Goal: Task Accomplishment & Management: Manage account settings

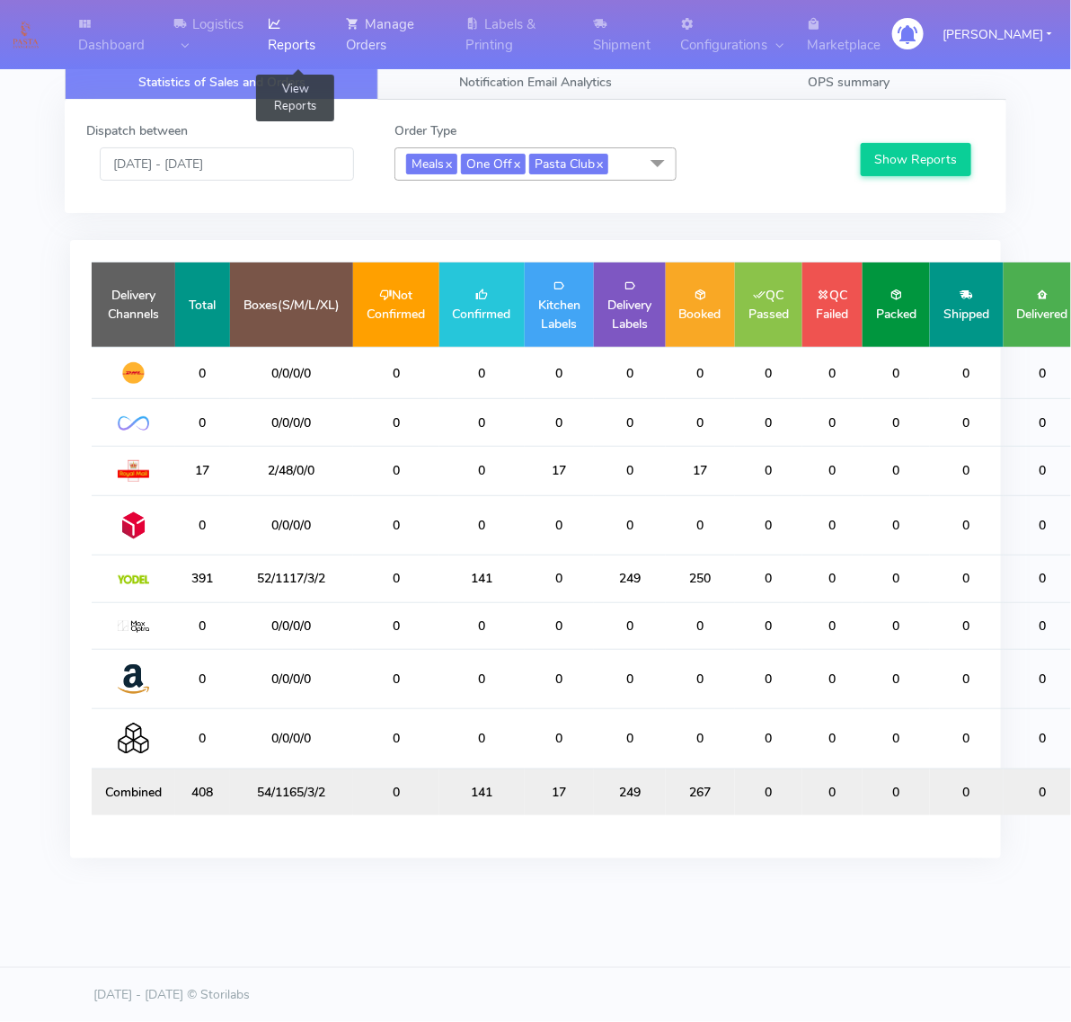
drag, startPoint x: 334, startPoint y: 39, endPoint x: 388, endPoint y: 33, distance: 54.2
click at [334, 39] on link "Reports" at bounding box center [296, 34] width 78 height 69
click at [398, 34] on link "Manage Orders" at bounding box center [395, 34] width 120 height 69
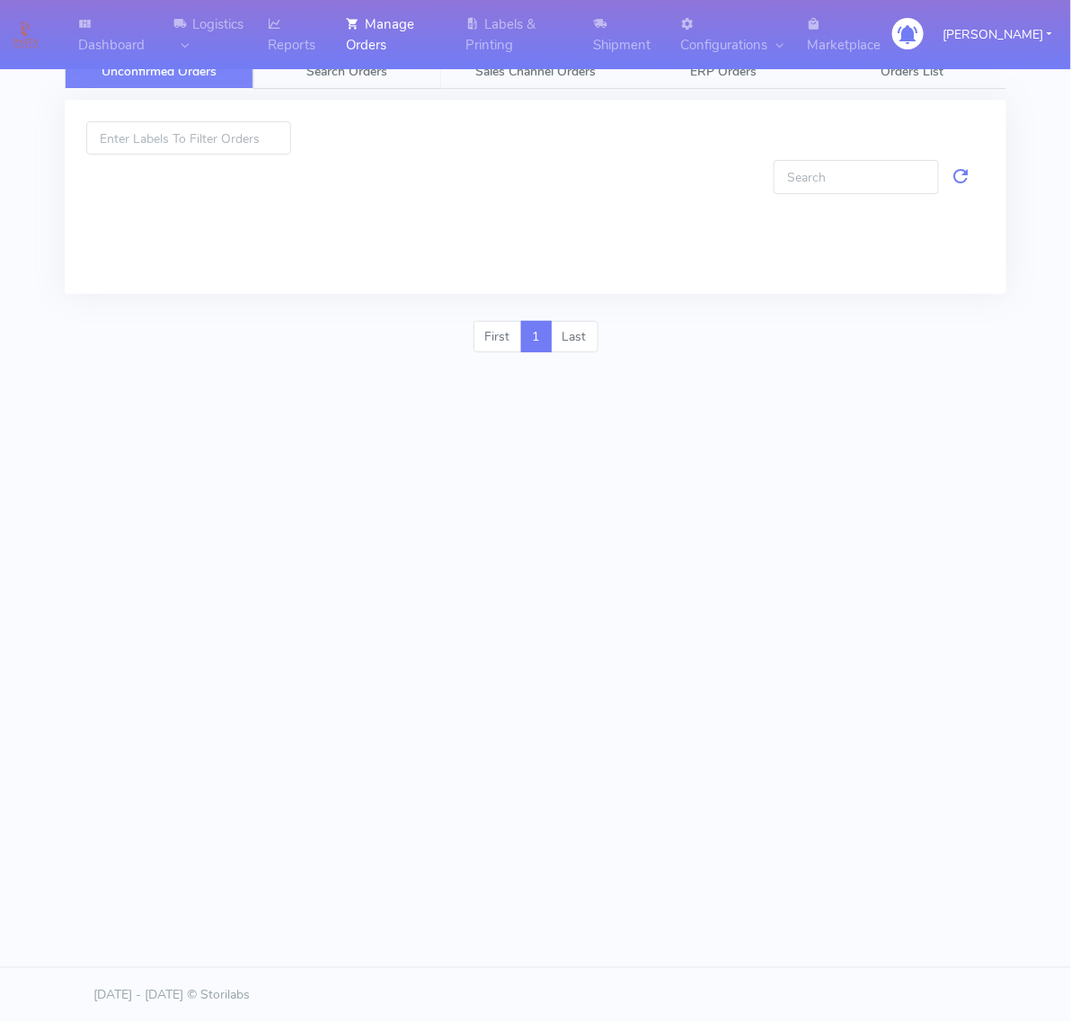
click at [360, 75] on span "Search Orders" at bounding box center [347, 71] width 81 height 17
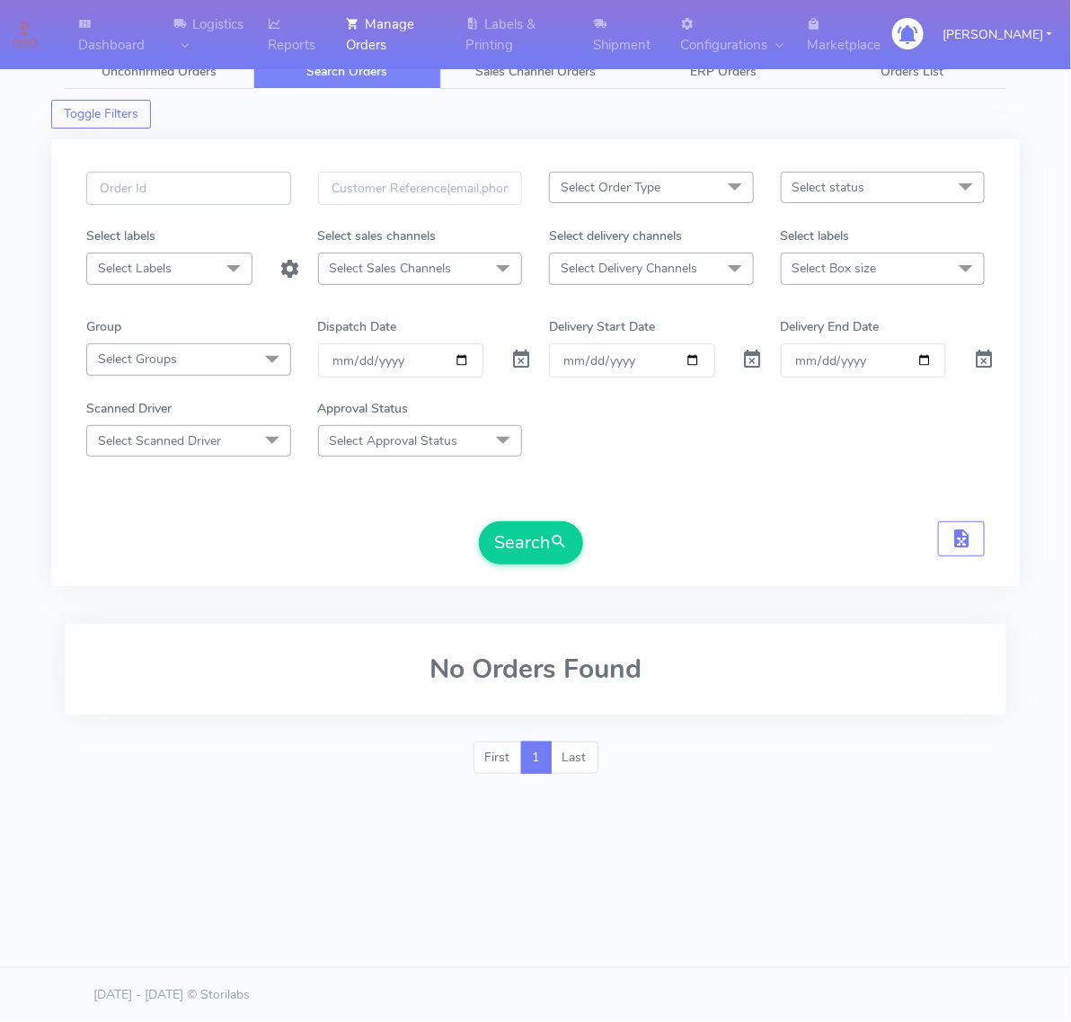
click at [227, 184] on input "text" at bounding box center [188, 188] width 205 height 33
paste input "#1623397"
type input "#1623397"
click at [522, 355] on span at bounding box center [522, 363] width 22 height 17
click at [547, 524] on button "Search" at bounding box center [531, 542] width 104 height 43
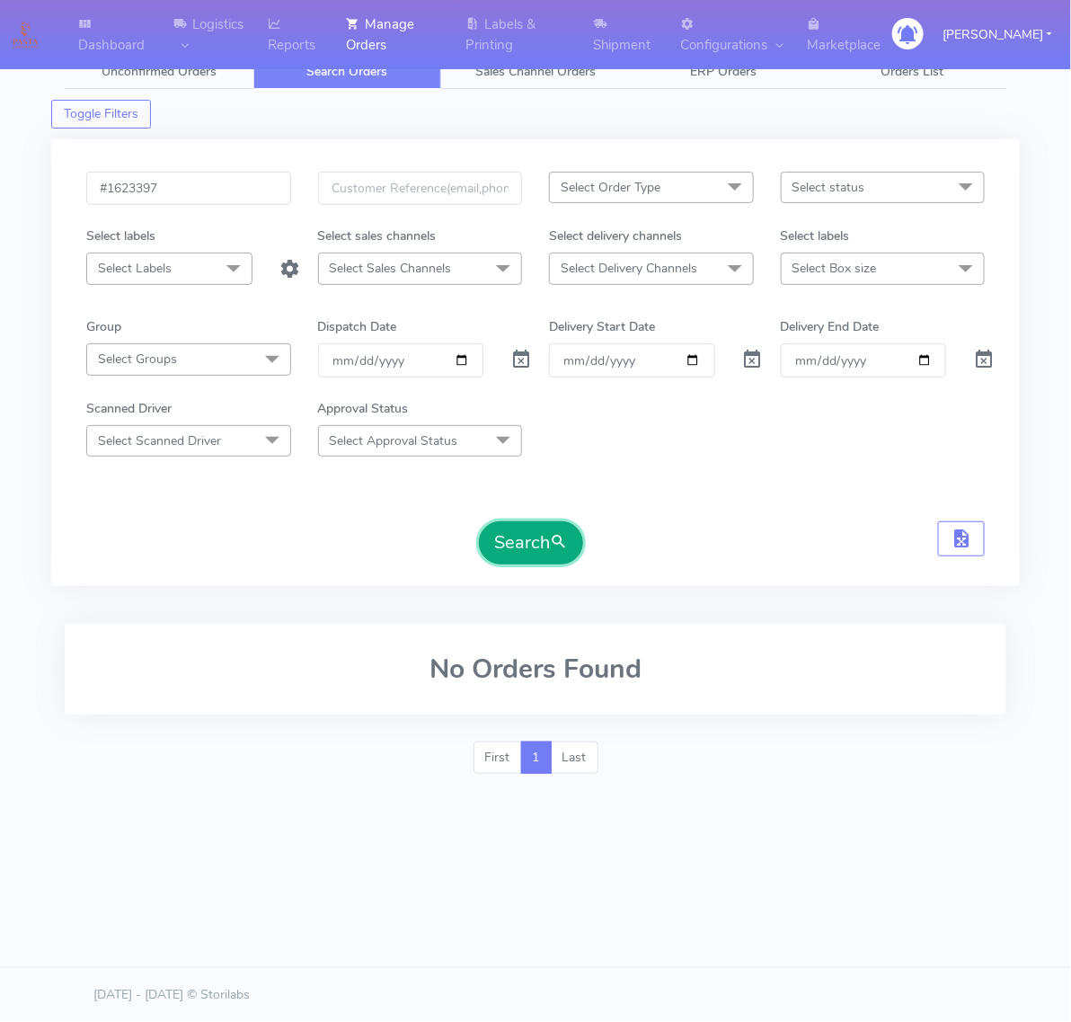
click at [512, 553] on button "Search" at bounding box center [531, 542] width 104 height 43
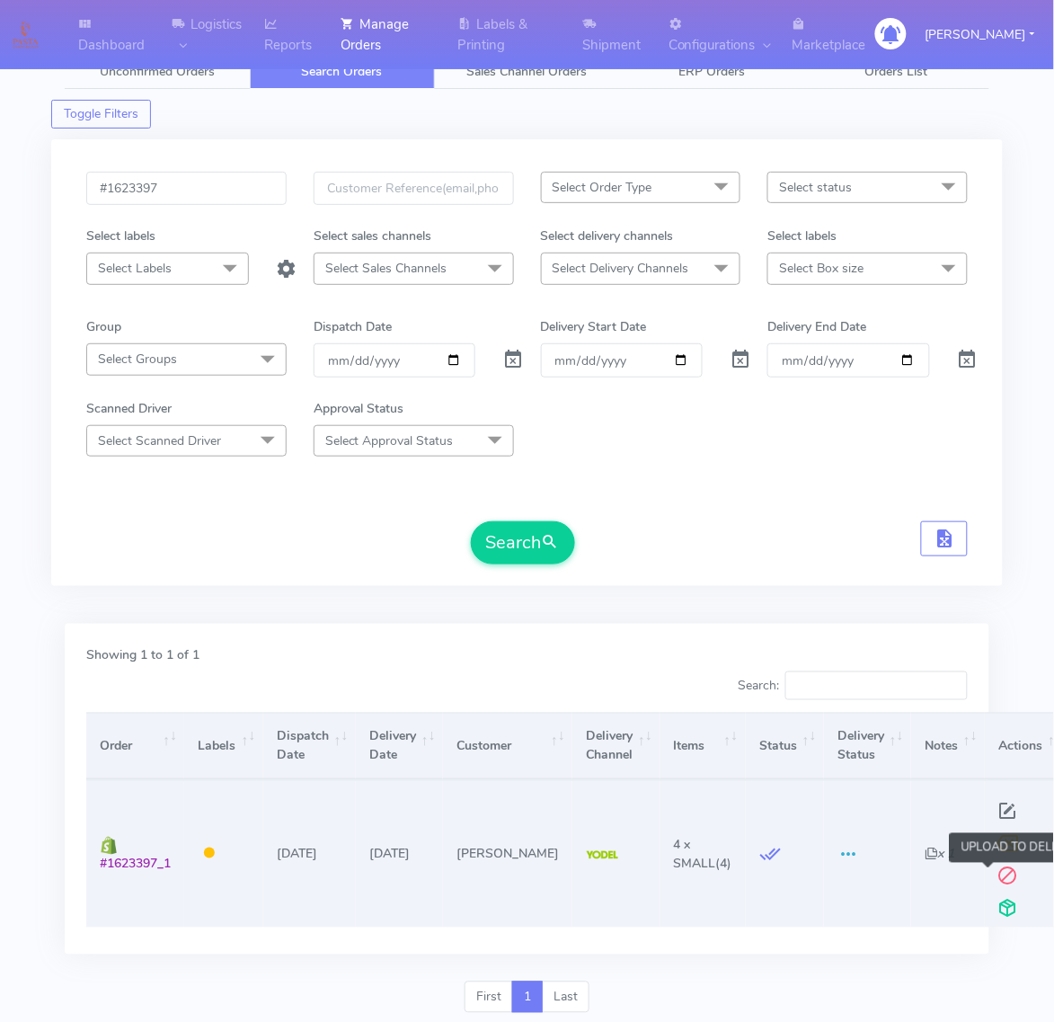
click at [995, 915] on span at bounding box center [1008, 912] width 32 height 17
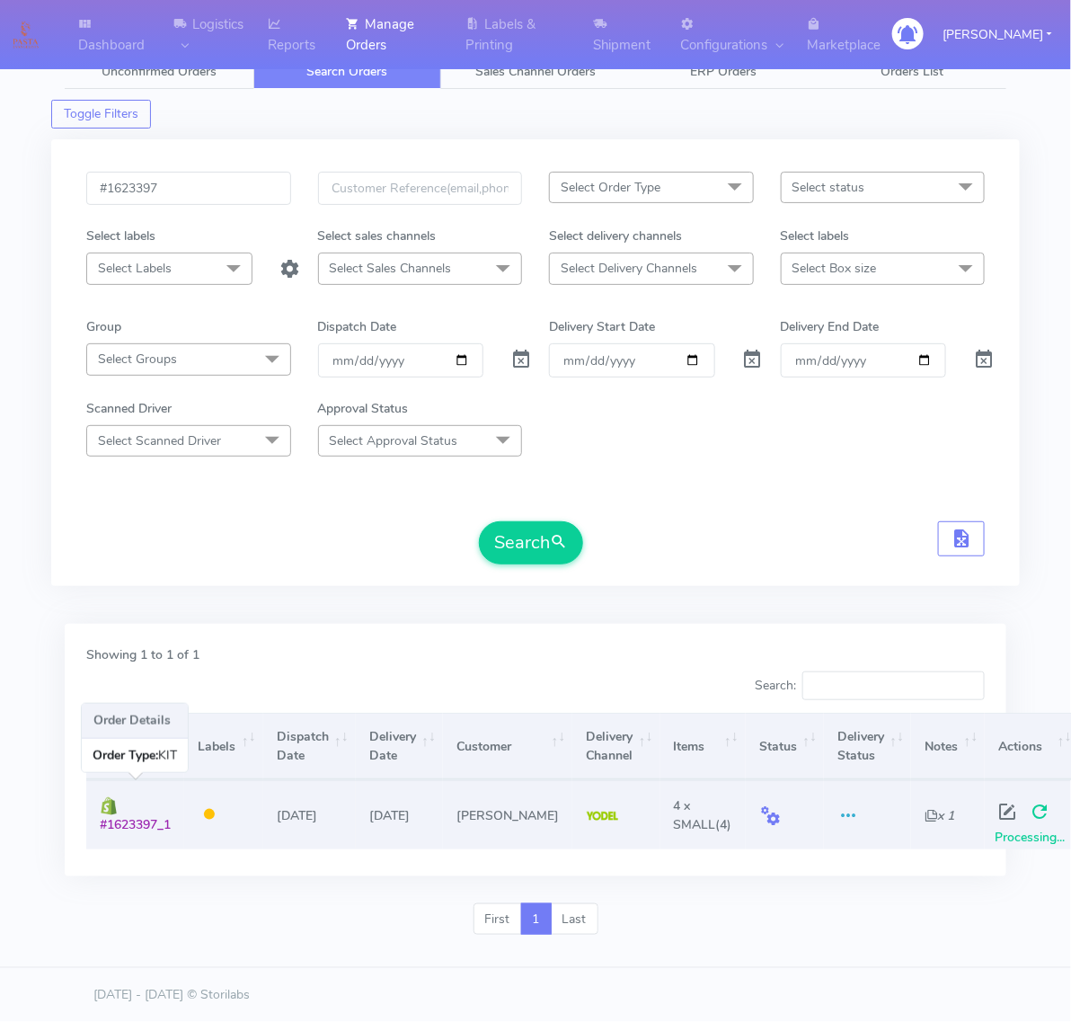
drag, startPoint x: 171, startPoint y: 819, endPoint x: 87, endPoint y: 831, distance: 84.5
click at [87, 831] on td "#1623397_1" at bounding box center [135, 814] width 98 height 68
copy span "#1623397_1"
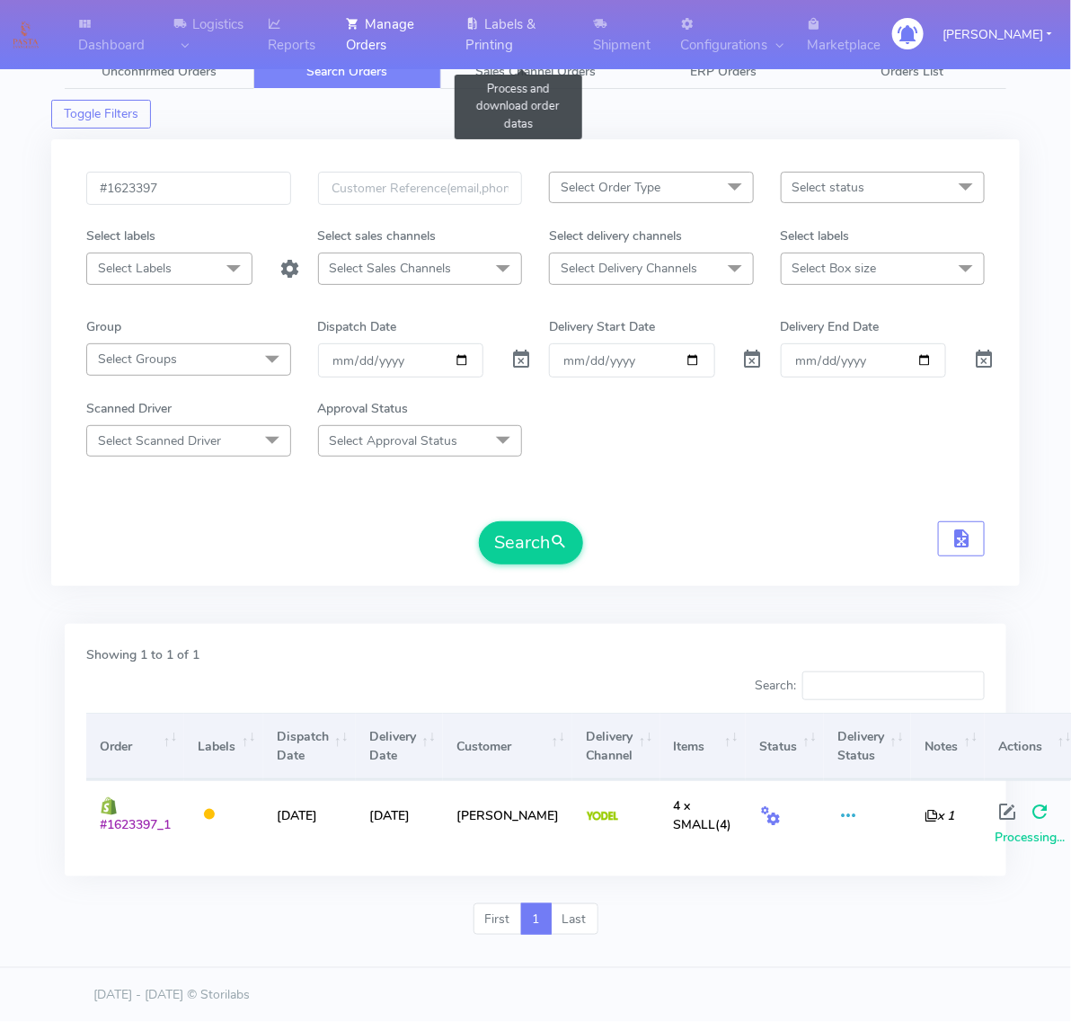
click at [479, 16] on icon at bounding box center [472, 24] width 13 height 18
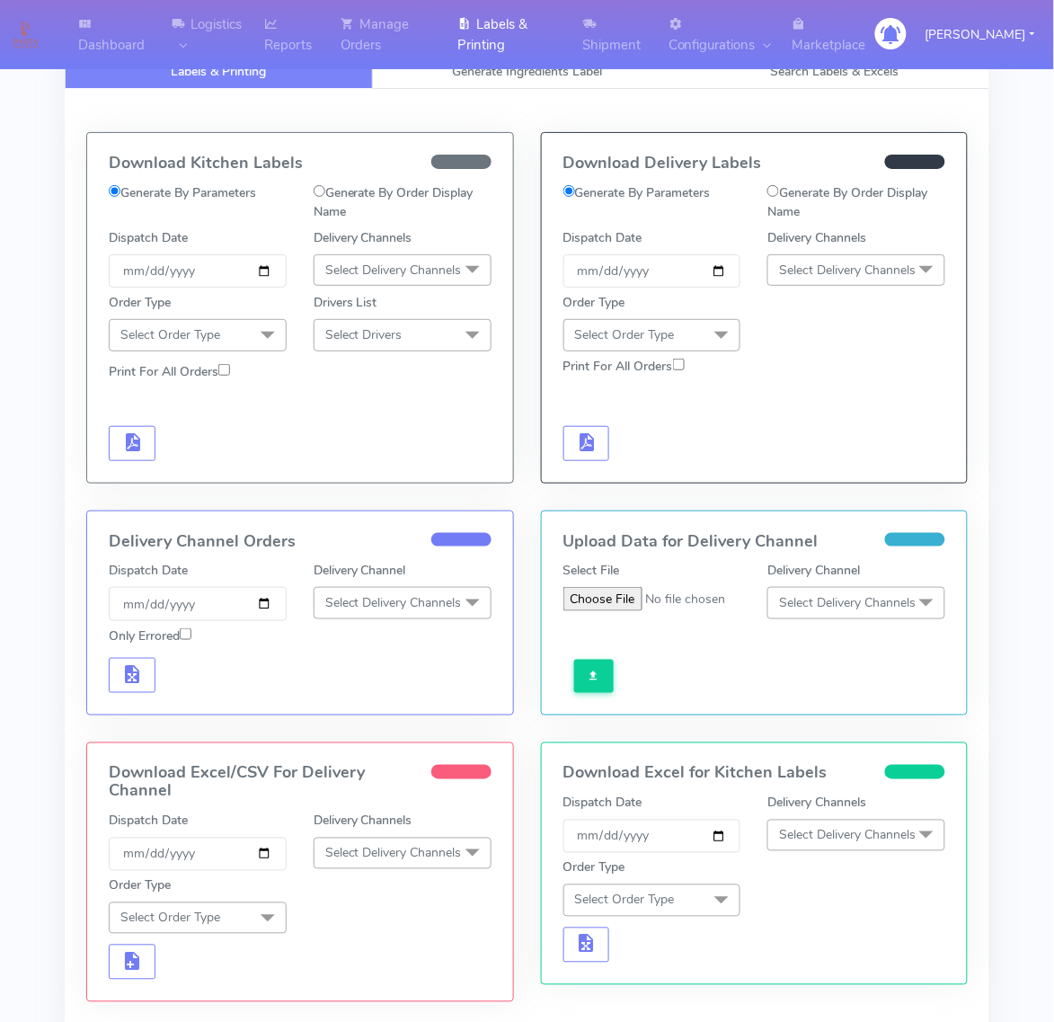
click at [771, 198] on label "Generate By Order Display Name" at bounding box center [857, 202] width 178 height 38
click at [771, 197] on input "Generate By Order Display Name" at bounding box center [774, 191] width 12 height 12
radio input "true"
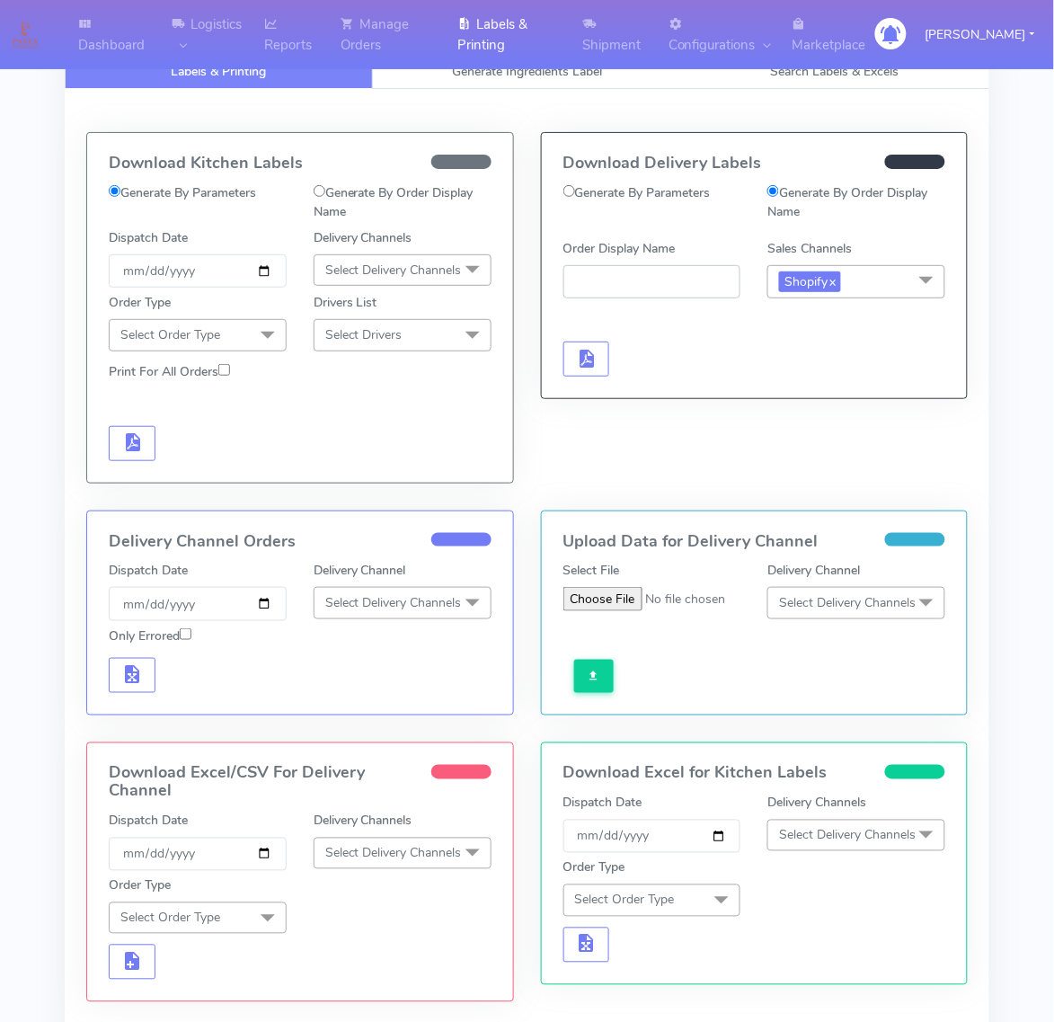
click at [697, 267] on input "Order Display Name" at bounding box center [653, 281] width 178 height 33
paste input "#1623397_1"
type input "#1623397_1"
click at [590, 364] on span "button" at bounding box center [586, 362] width 22 height 17
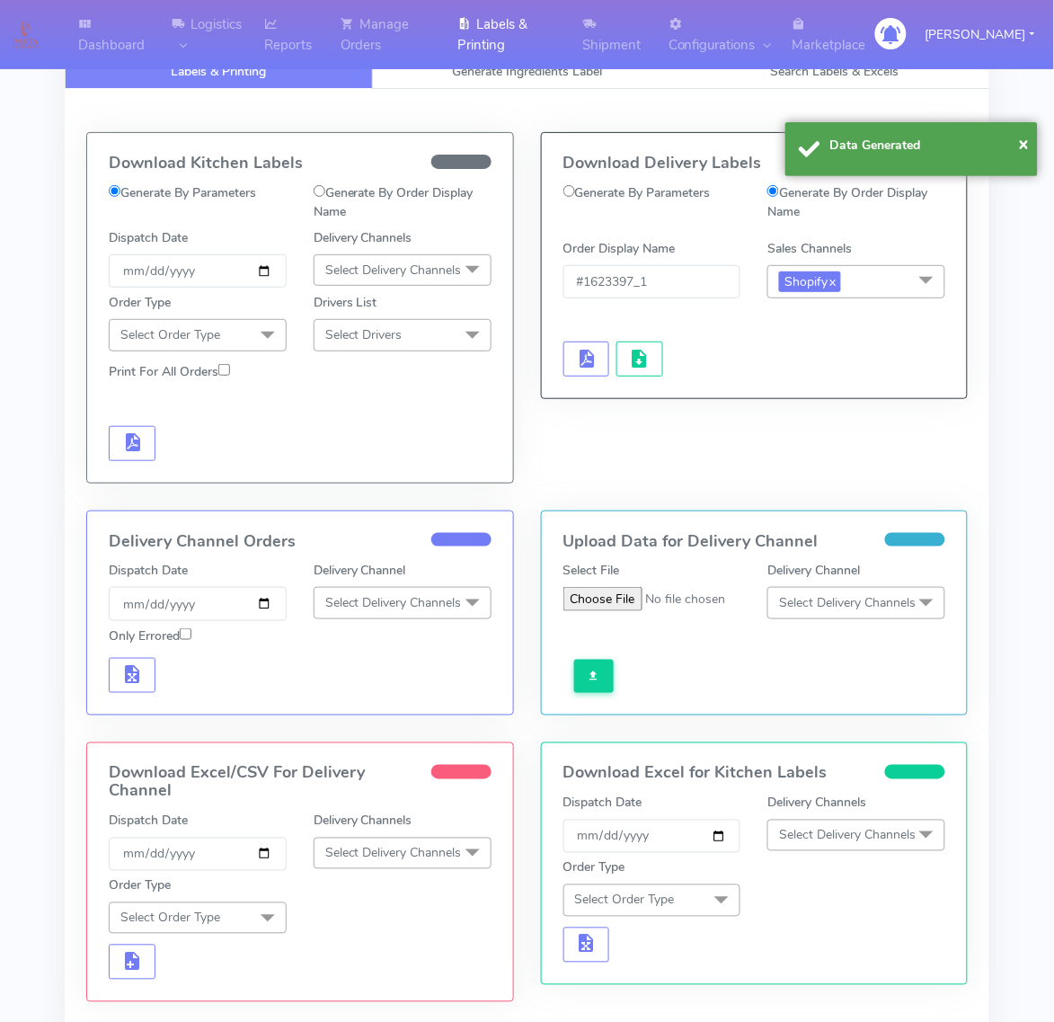
click at [614, 369] on div at bounding box center [652, 340] width 205 height 73
click at [632, 364] on span "button" at bounding box center [640, 362] width 22 height 17
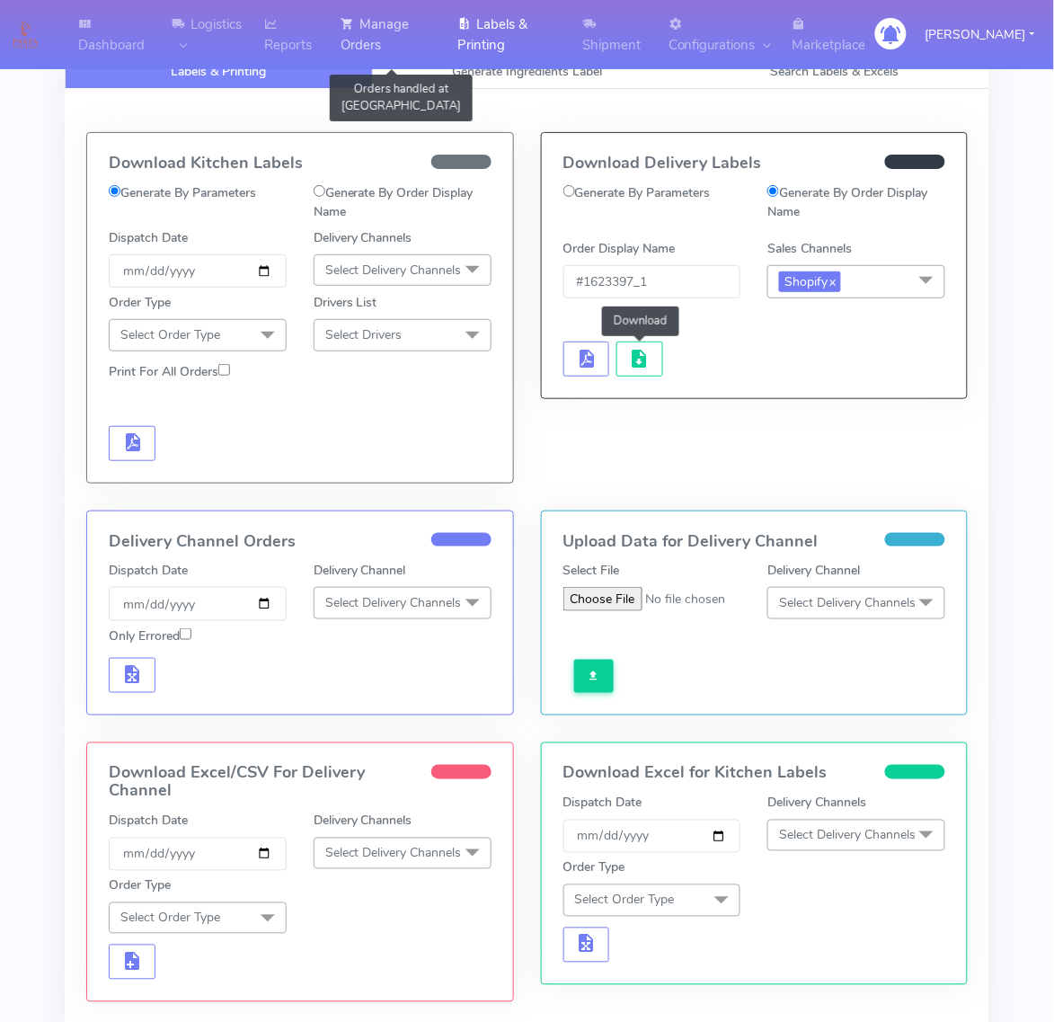
drag, startPoint x: 373, startPoint y: 11, endPoint x: 383, endPoint y: 49, distance: 39.9
click at [373, 11] on link "Manage Orders" at bounding box center [388, 34] width 117 height 69
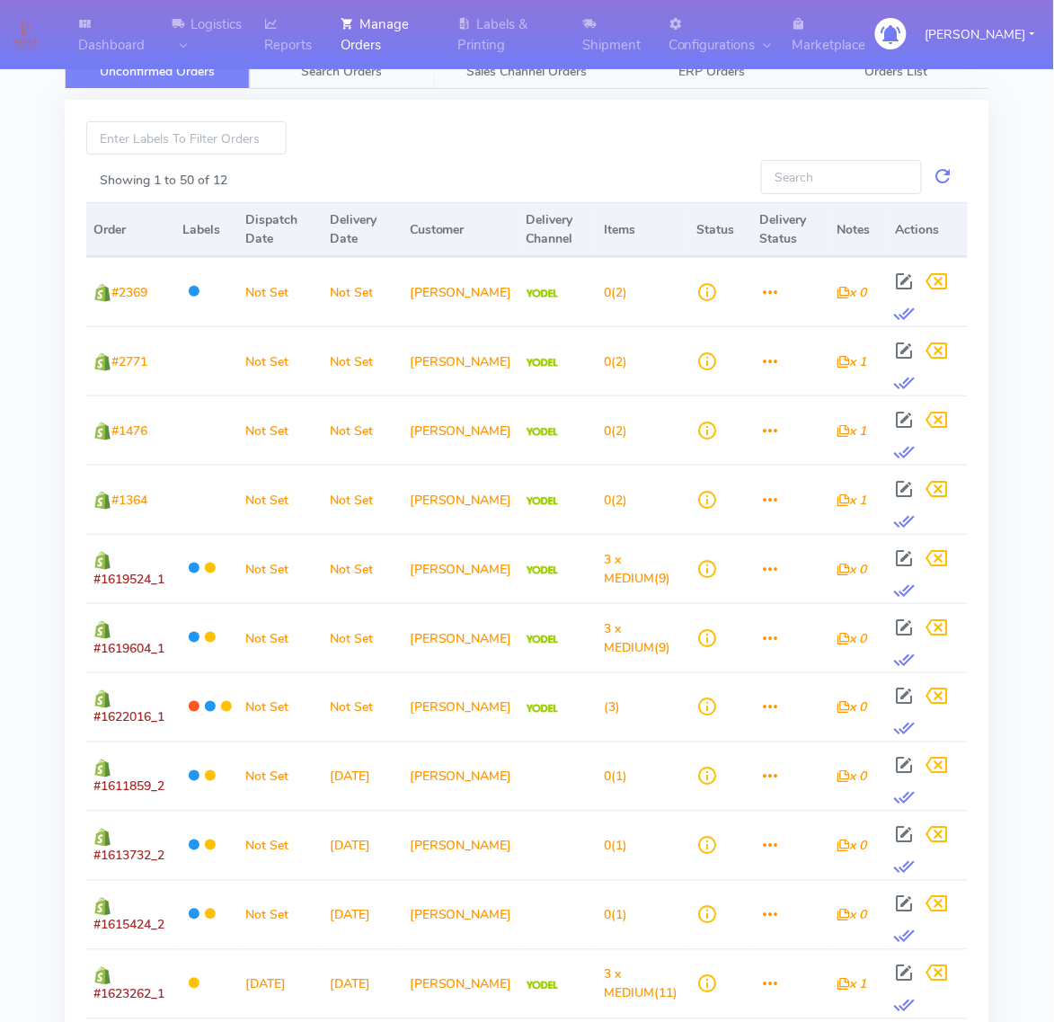
click at [369, 82] on link "Search Orders" at bounding box center [342, 71] width 185 height 35
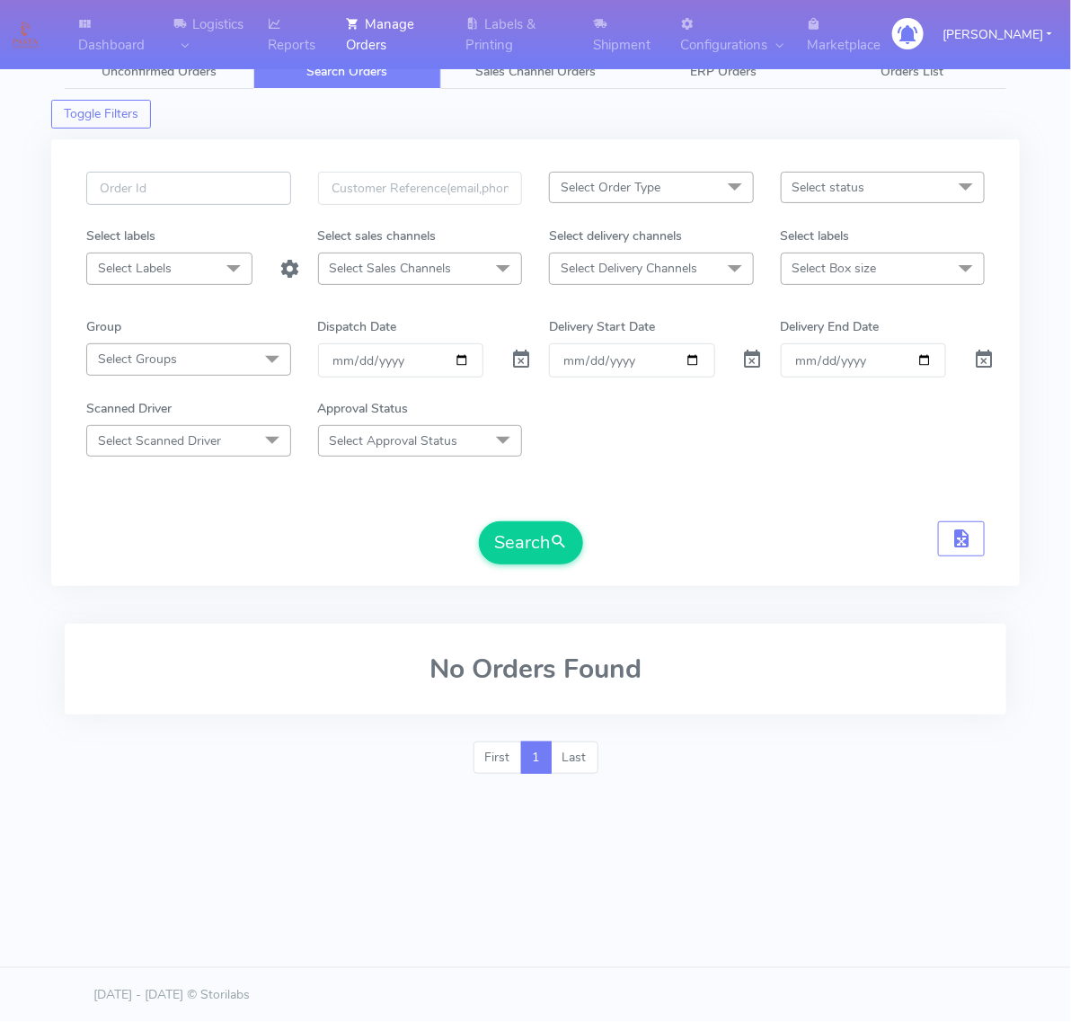
click at [258, 202] on input "text" at bounding box center [188, 188] width 205 height 33
paste input "#1619829A"
type input "#1619829A"
click at [511, 364] on span at bounding box center [522, 363] width 22 height 17
click at [557, 549] on span "submit" at bounding box center [559, 542] width 18 height 24
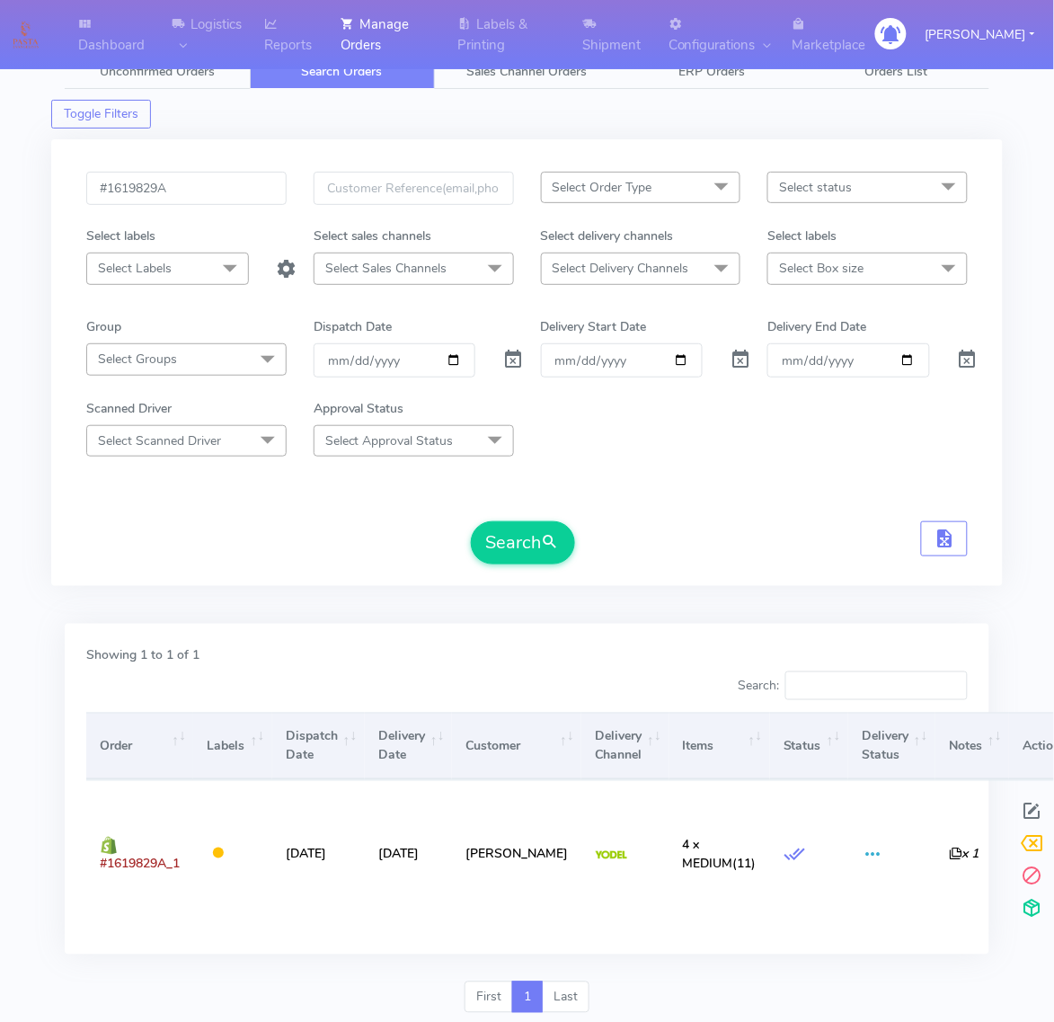
scroll to position [60, 0]
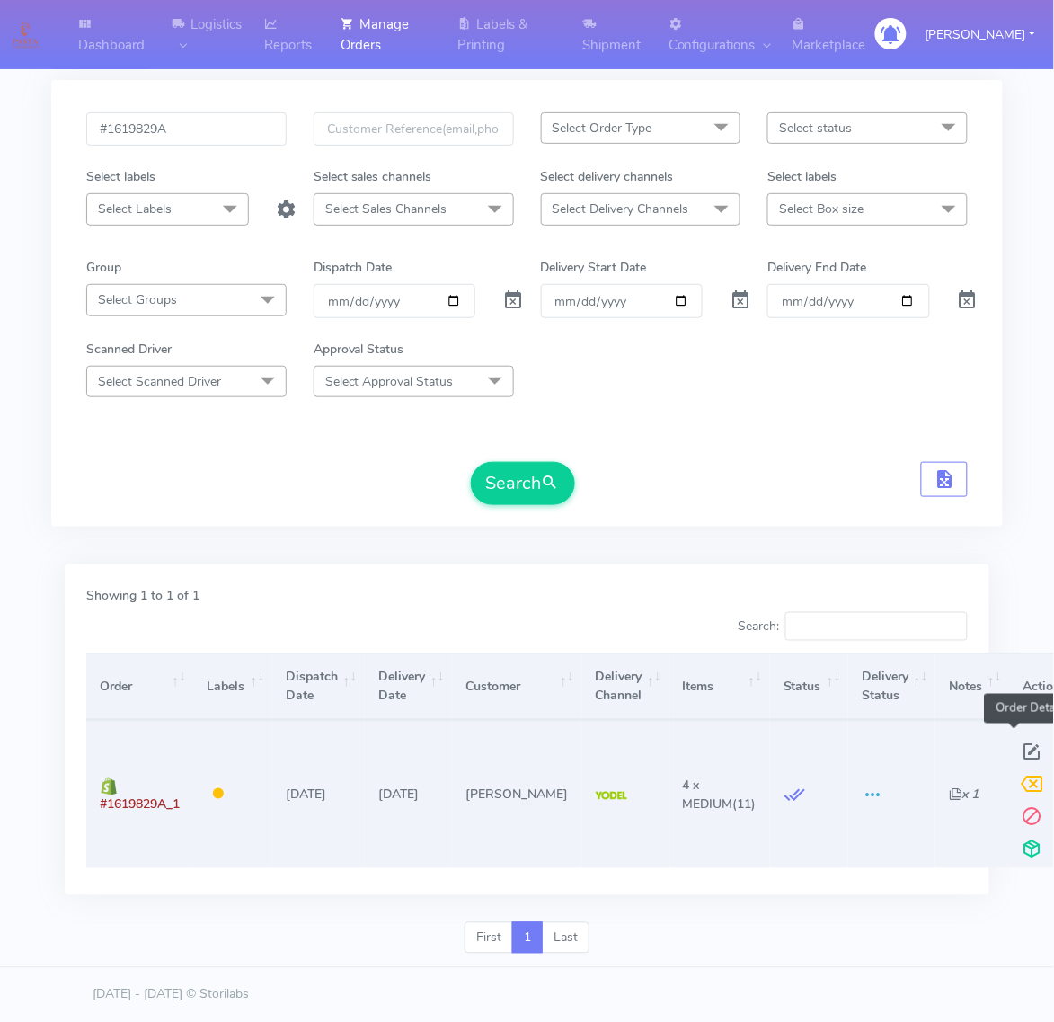
click at [1017, 748] on span at bounding box center [1033, 756] width 32 height 17
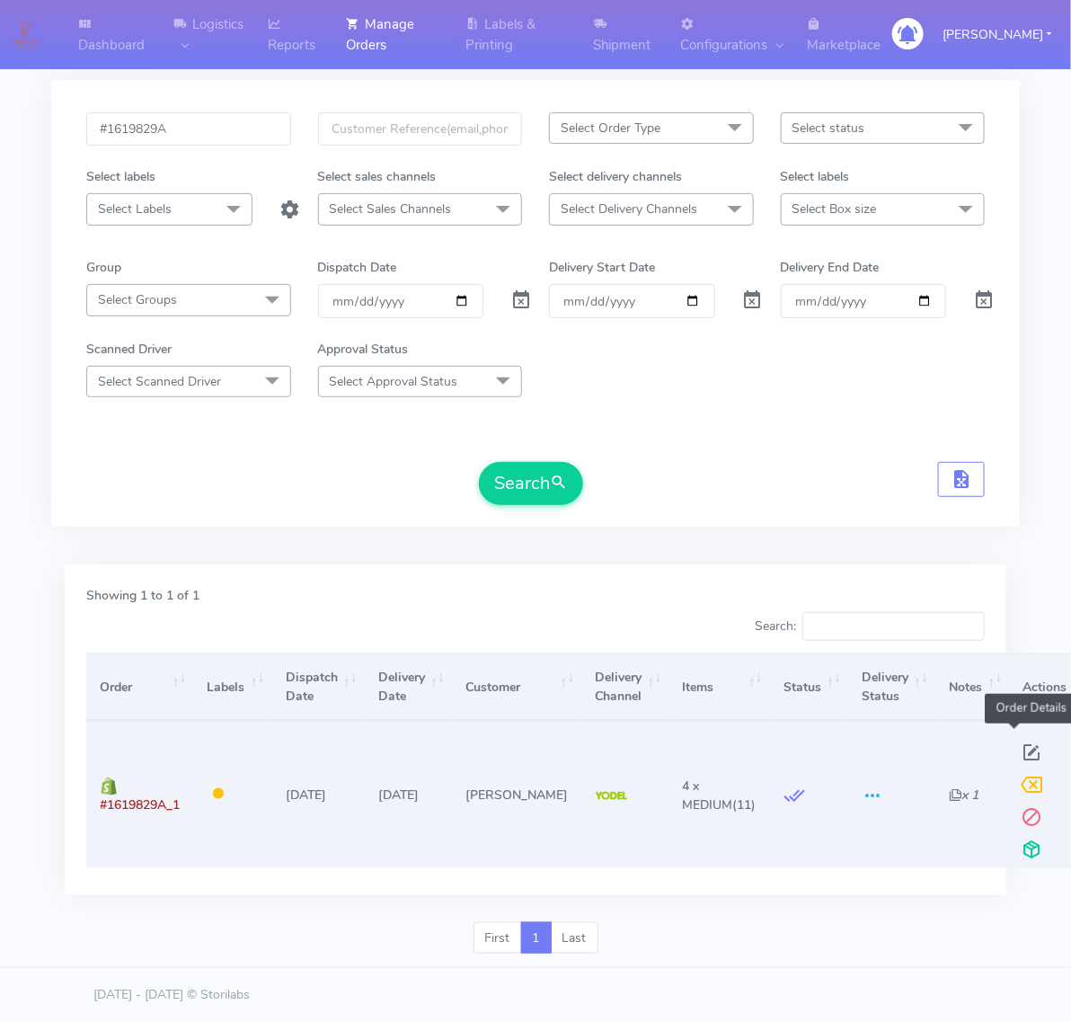
select select "5"
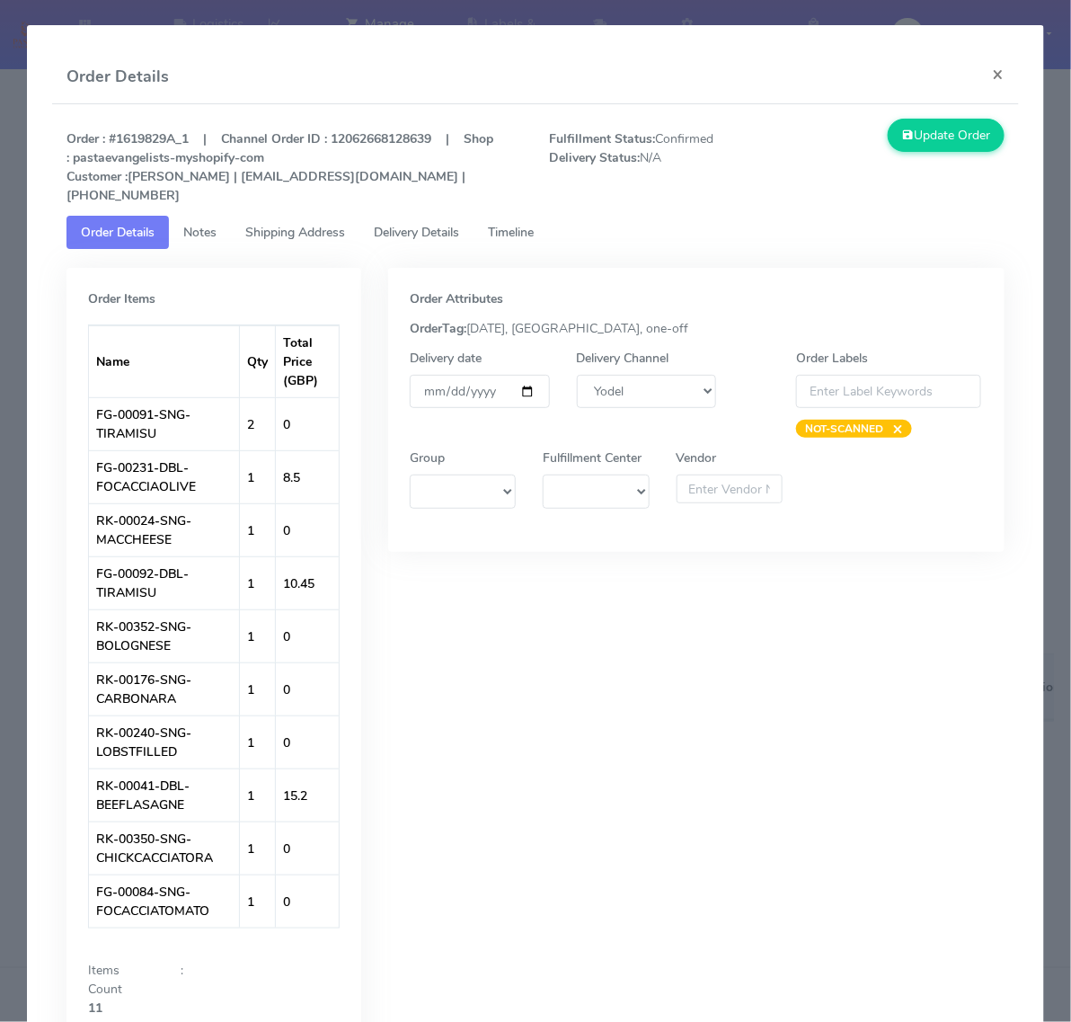
click at [306, 216] on link "Shipping Address" at bounding box center [295, 232] width 129 height 33
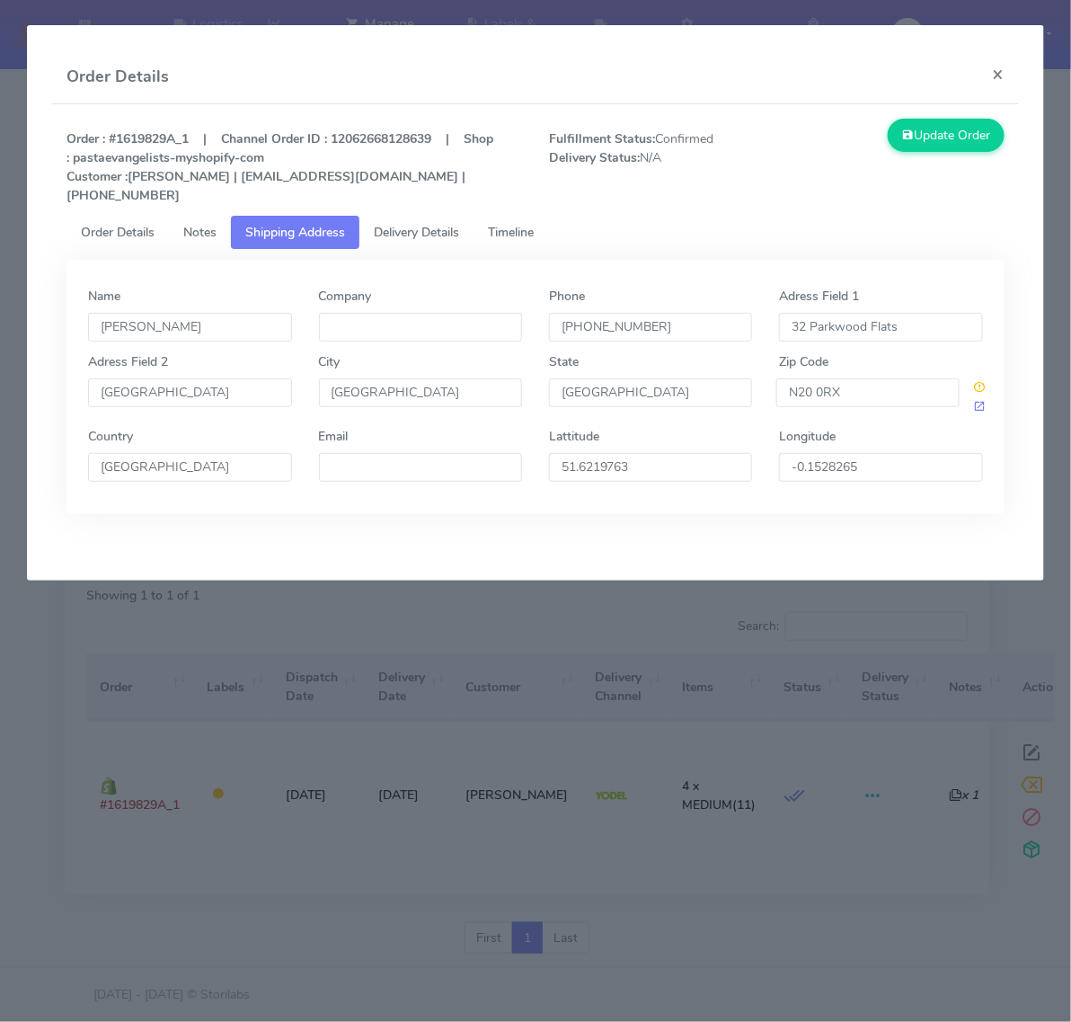
click at [406, 224] on span "Delivery Details" at bounding box center [416, 232] width 85 height 17
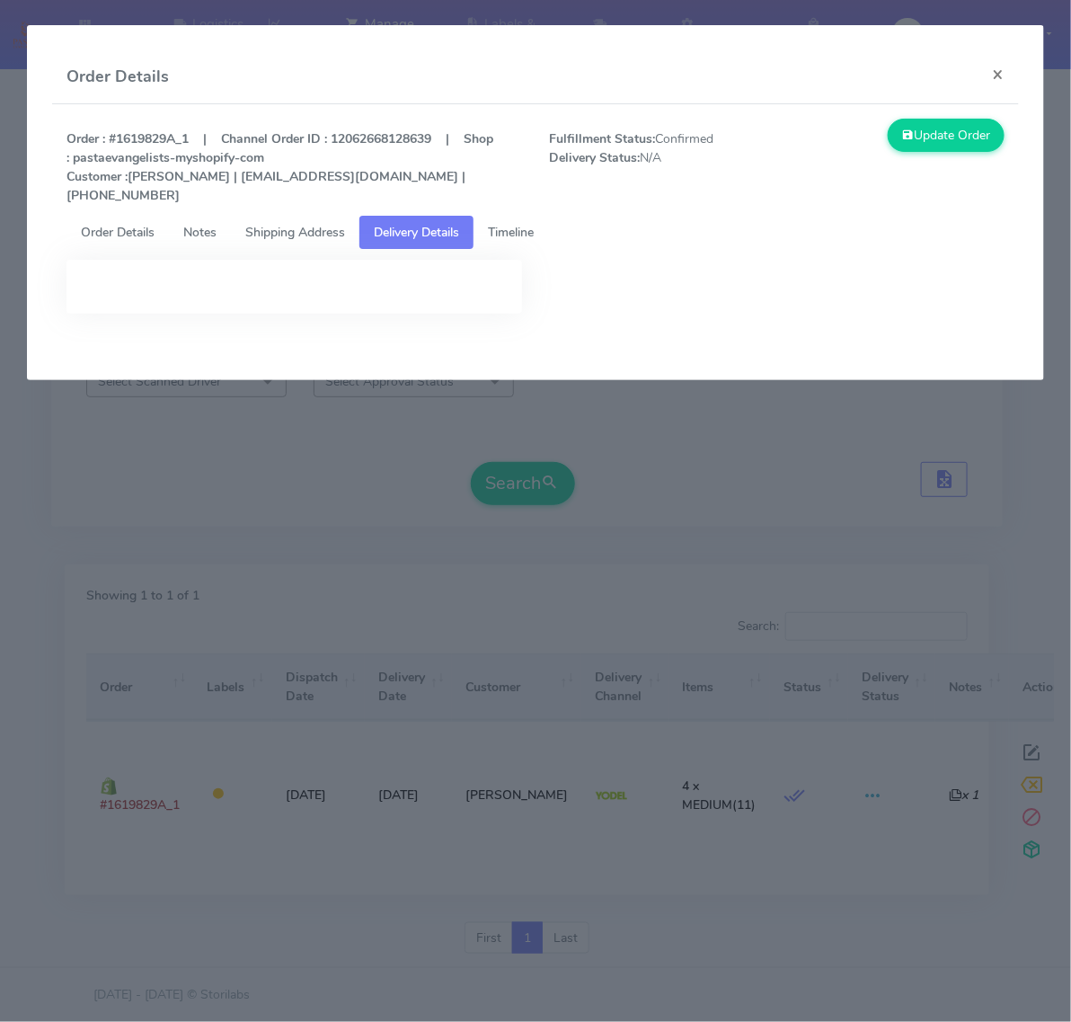
click at [500, 224] on span "Timeline" at bounding box center [511, 232] width 46 height 17
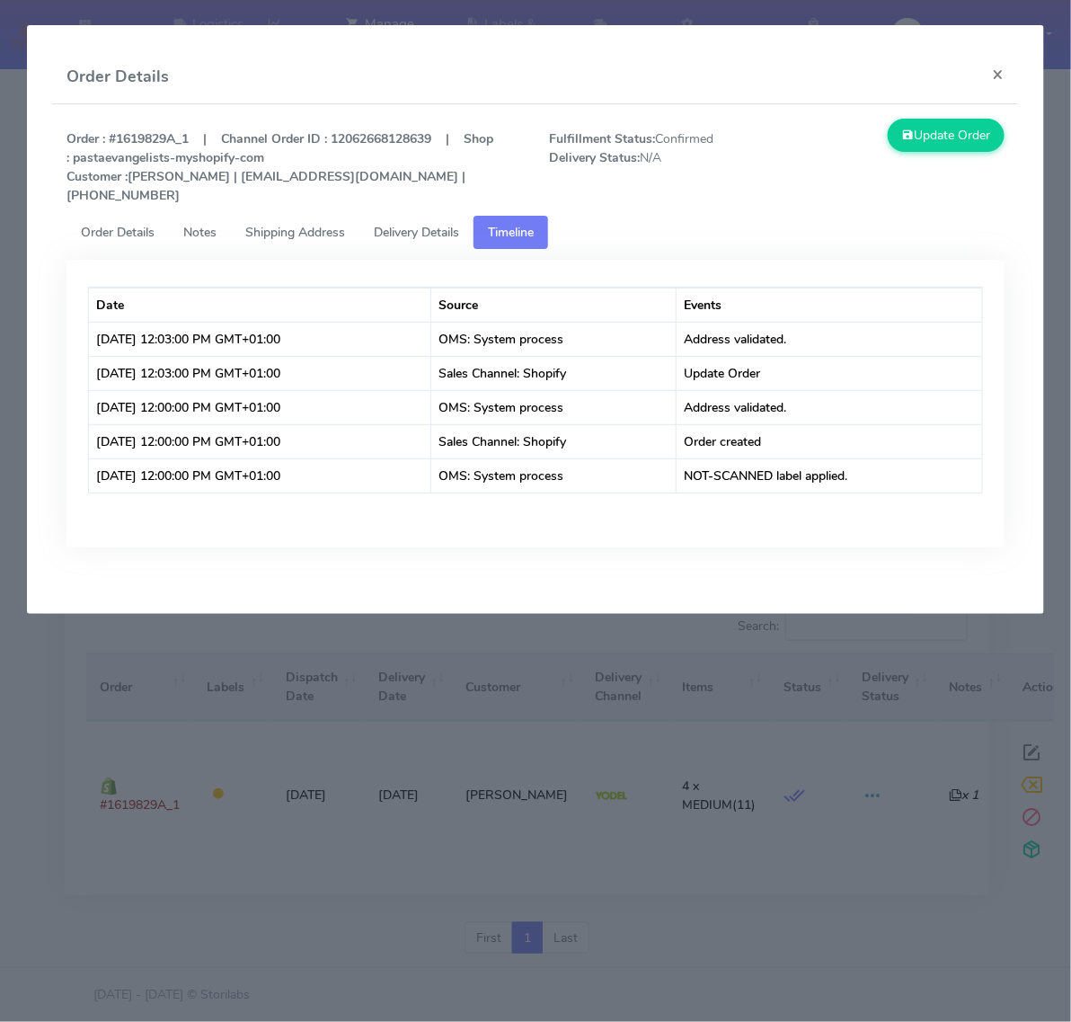
click at [317, 224] on span "Shipping Address" at bounding box center [295, 232] width 100 height 17
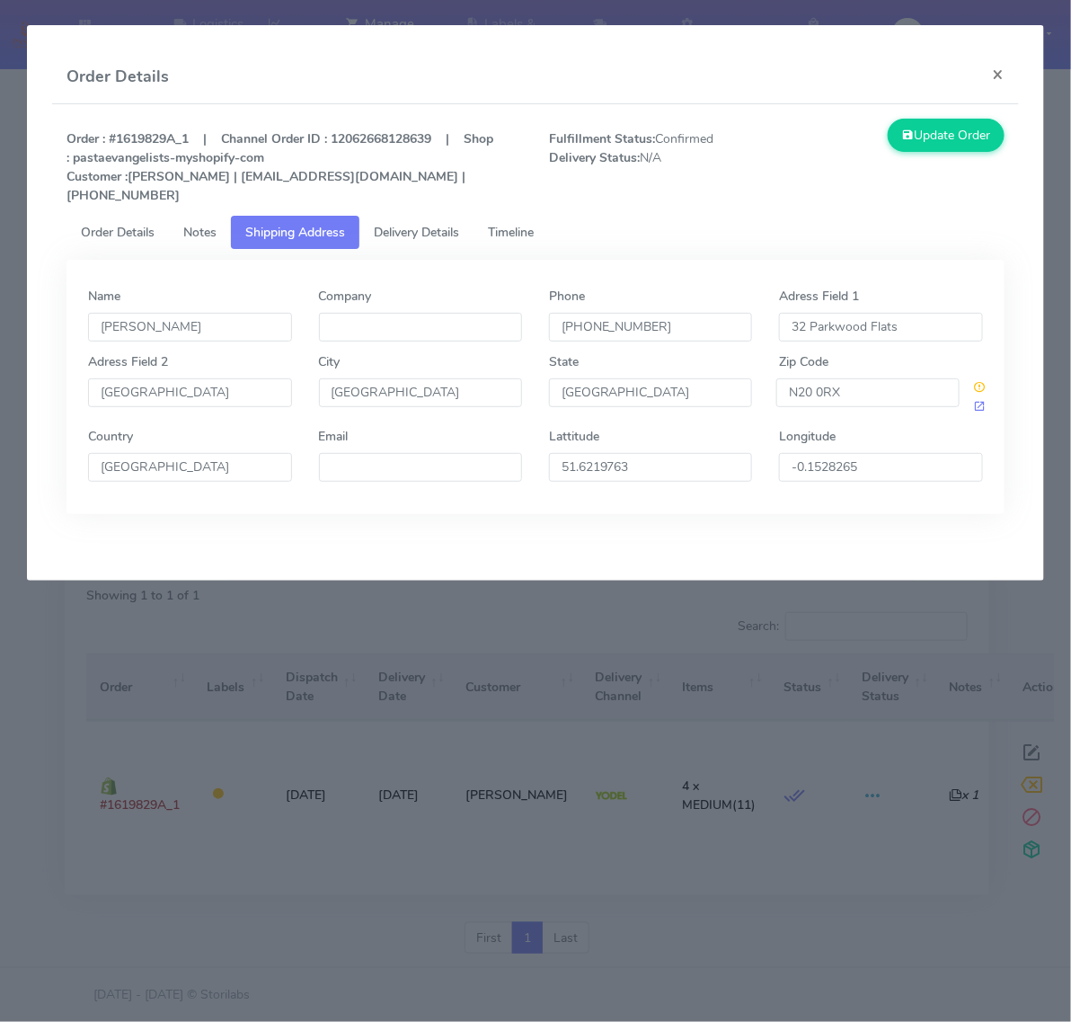
click at [191, 224] on span "Notes" at bounding box center [199, 232] width 33 height 17
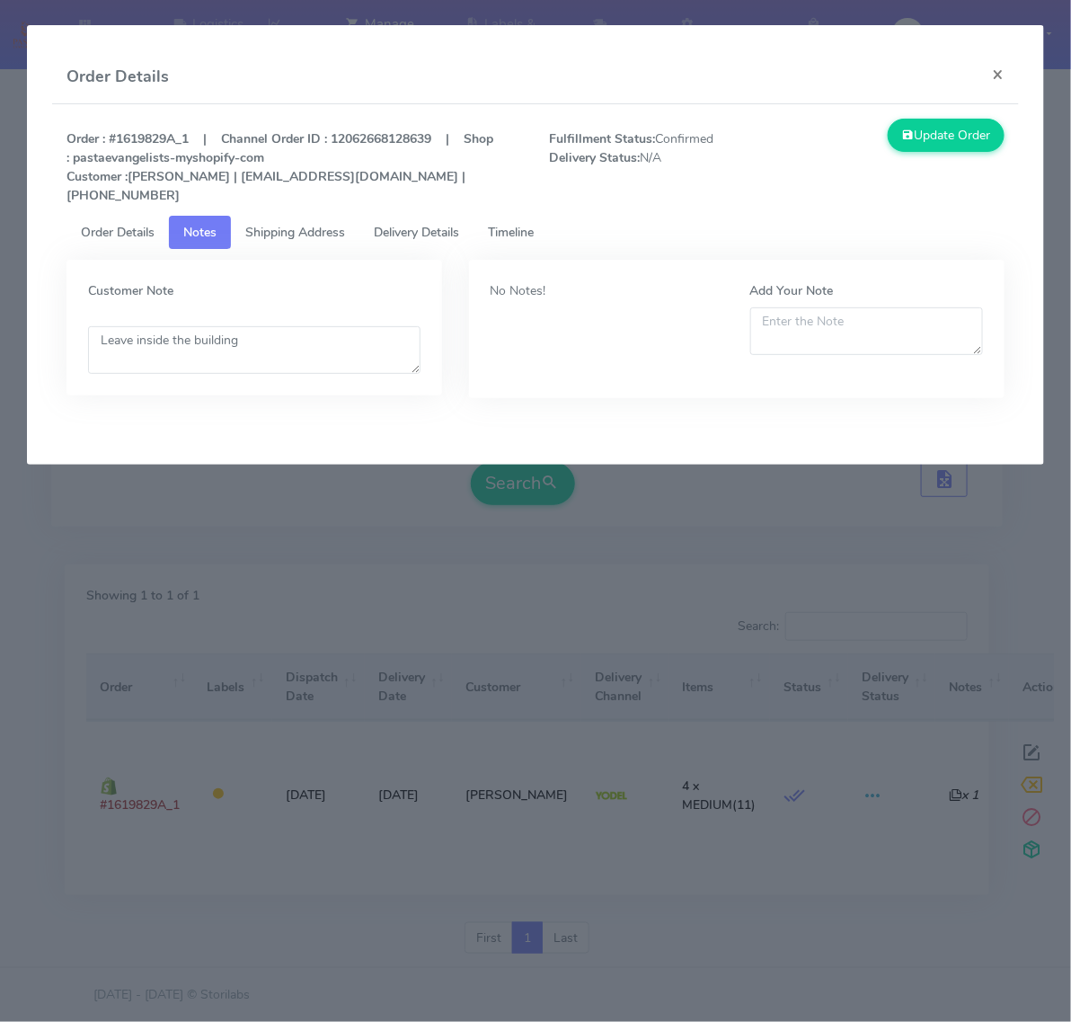
click at [351, 216] on link "Shipping Address" at bounding box center [295, 232] width 129 height 33
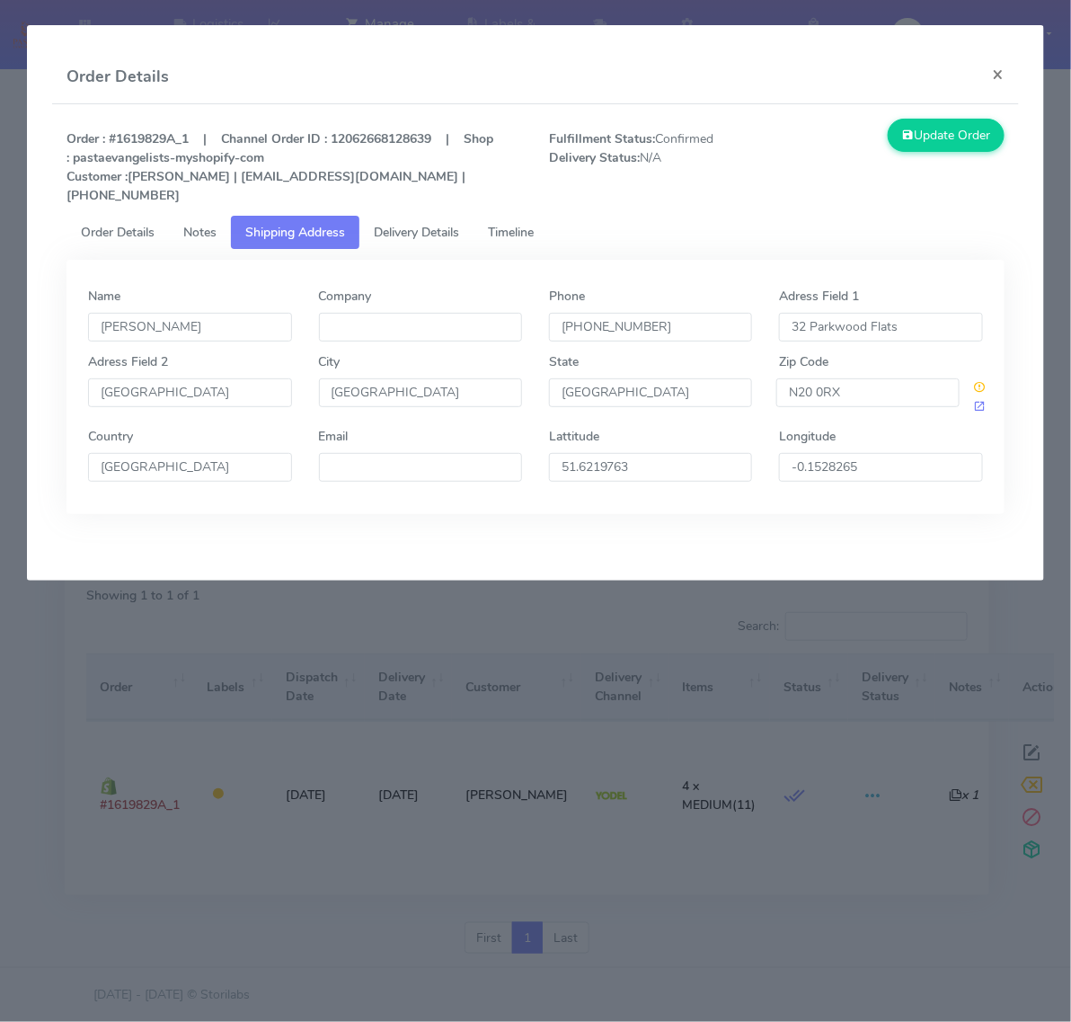
click at [394, 216] on link "Delivery Details" at bounding box center [417, 232] width 114 height 33
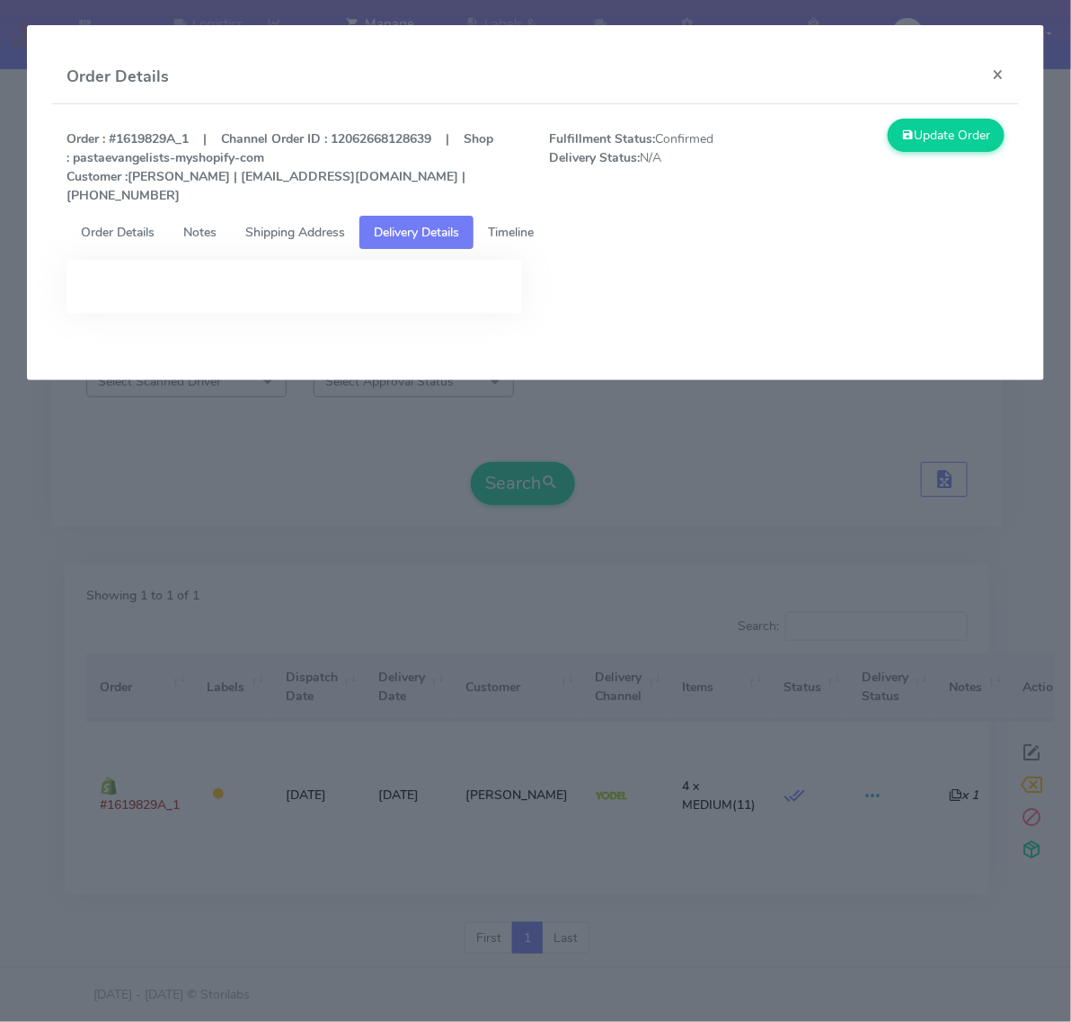
click at [499, 224] on span "Timeline" at bounding box center [511, 232] width 46 height 17
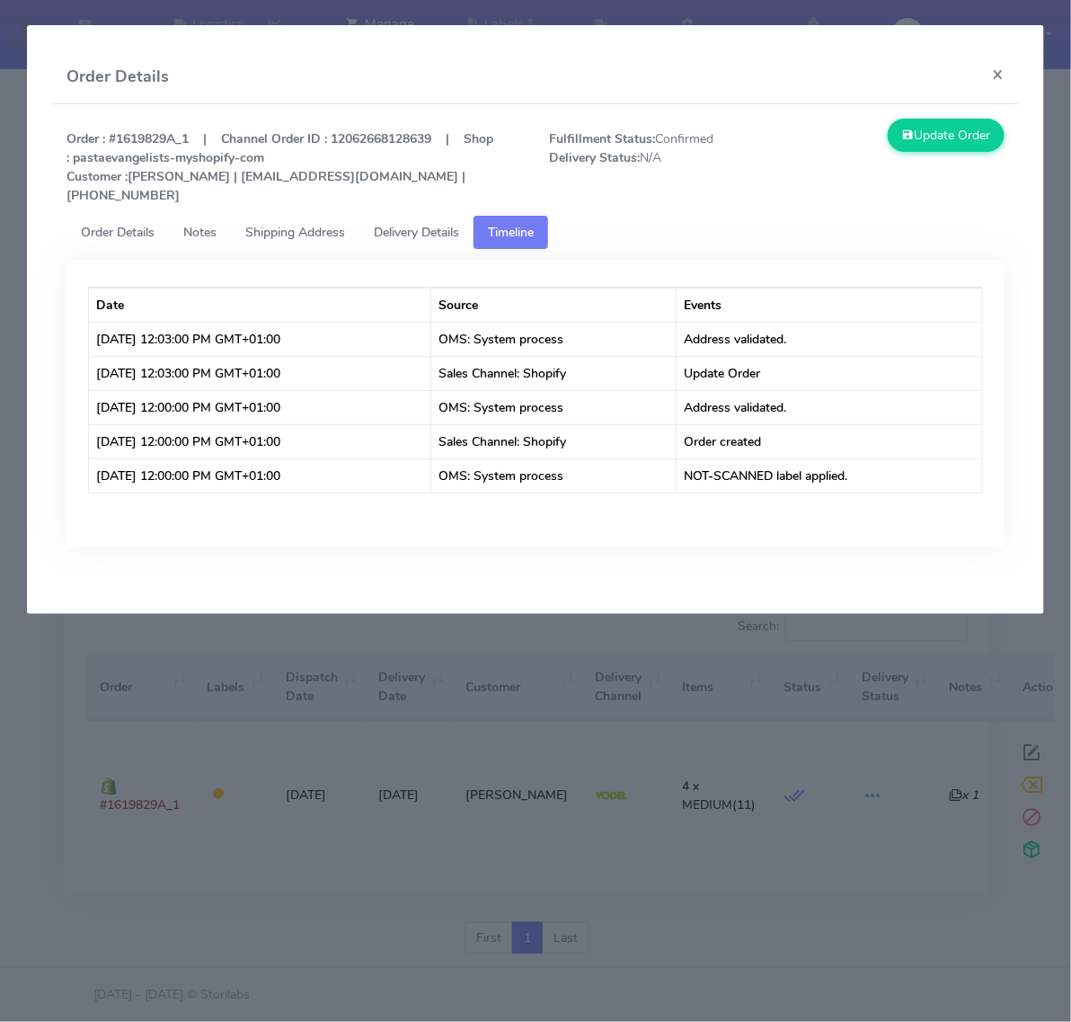
click at [149, 224] on span "Order Details" at bounding box center [118, 232] width 74 height 17
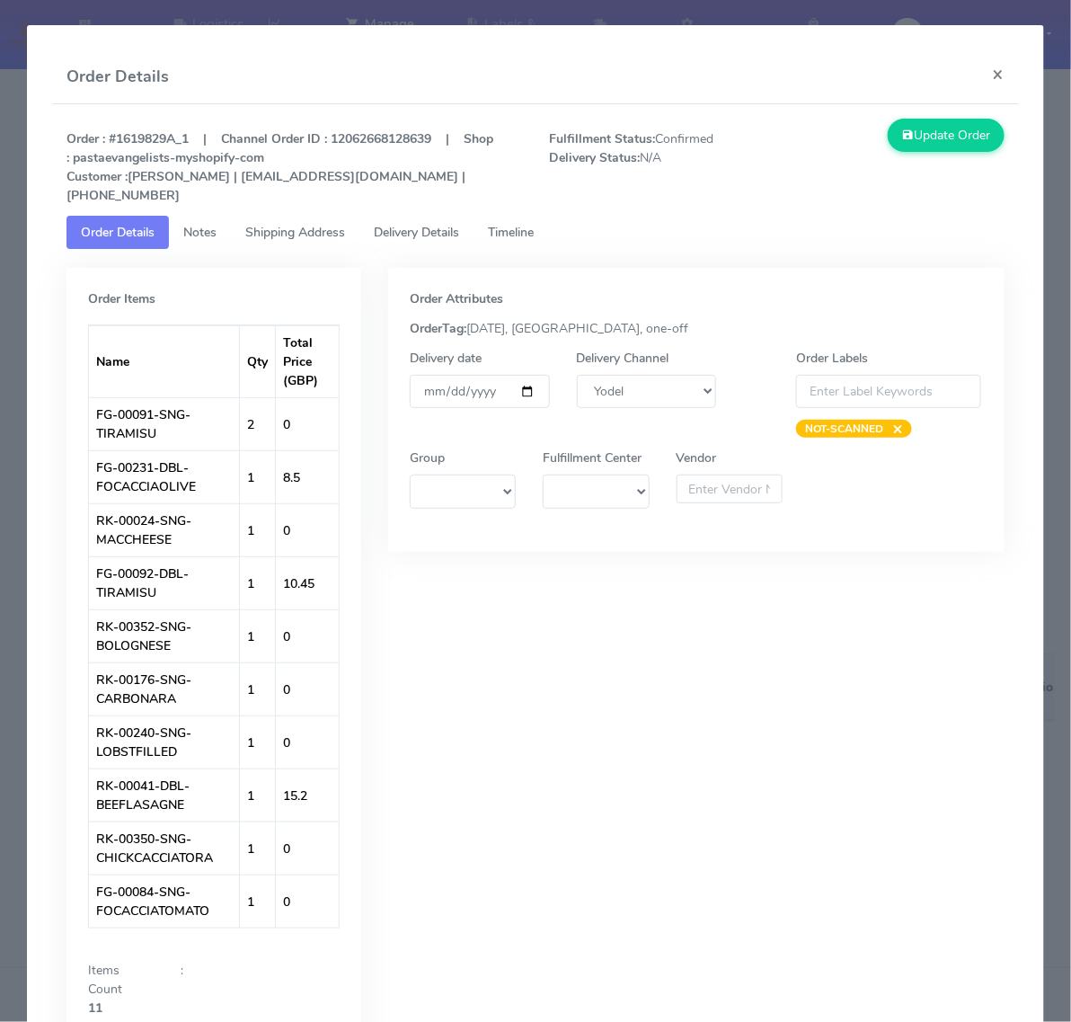
drag, startPoint x: 218, startPoint y: 204, endPoint x: 221, endPoint y: 193, distance: 11.1
click at [218, 216] on link "Notes" at bounding box center [200, 232] width 62 height 33
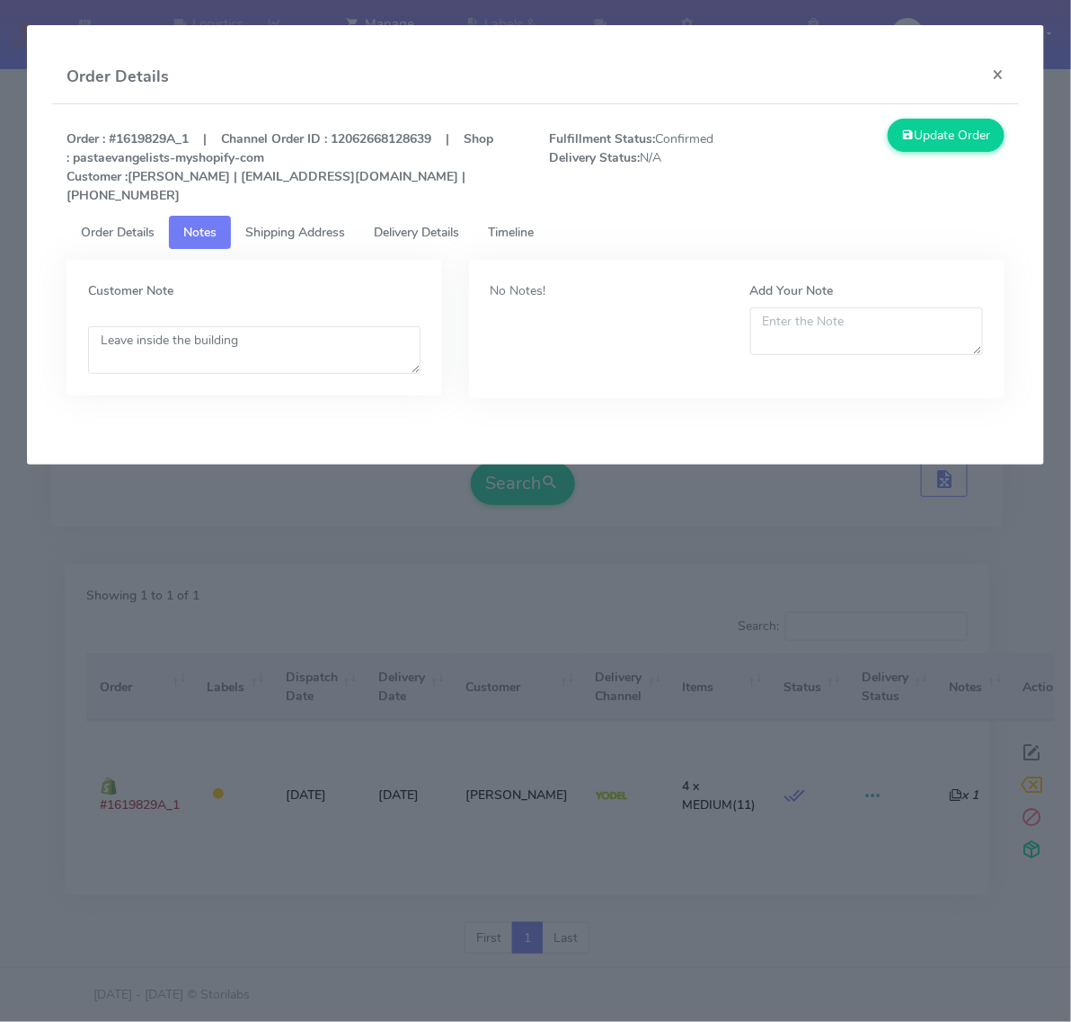
click at [280, 216] on link "Shipping Address" at bounding box center [295, 232] width 129 height 33
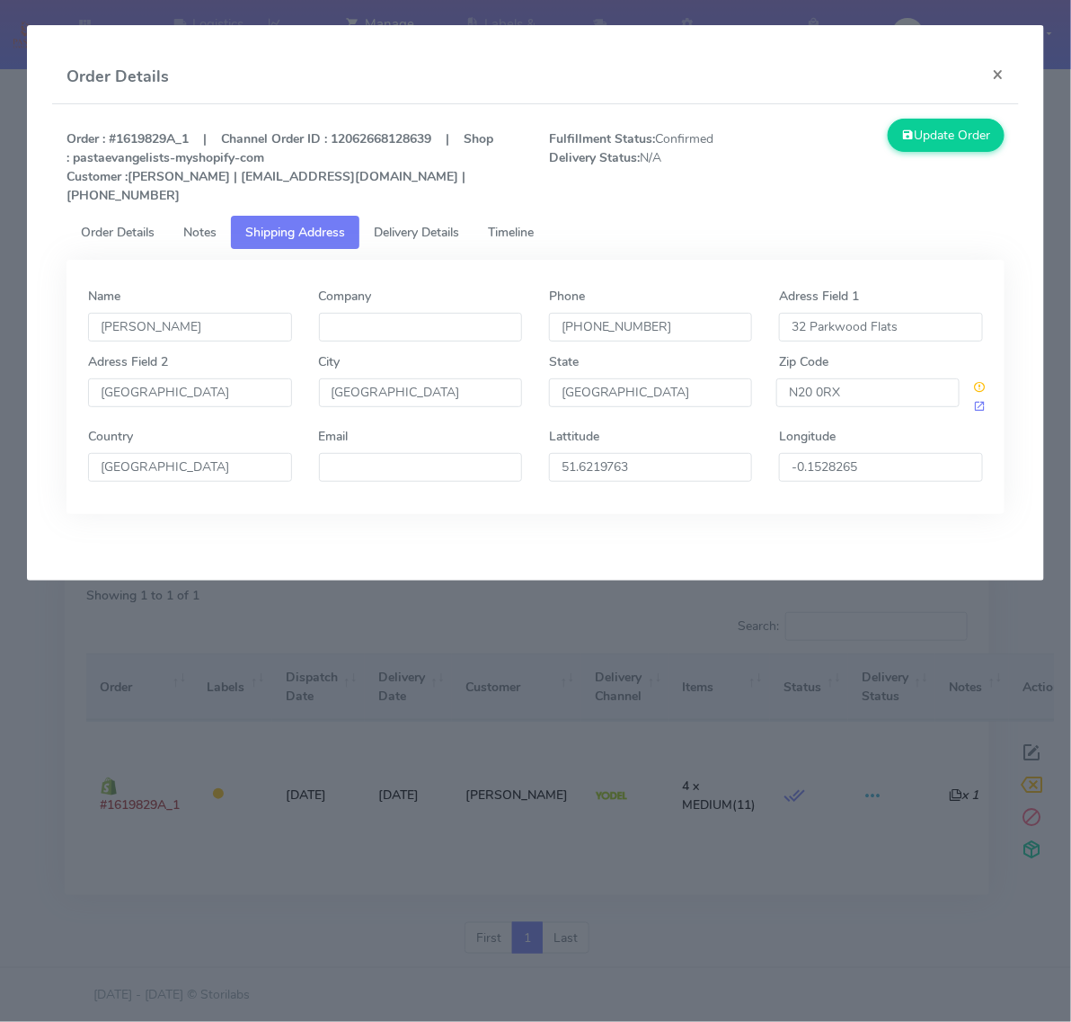
click at [411, 224] on span "Delivery Details" at bounding box center [416, 232] width 85 height 17
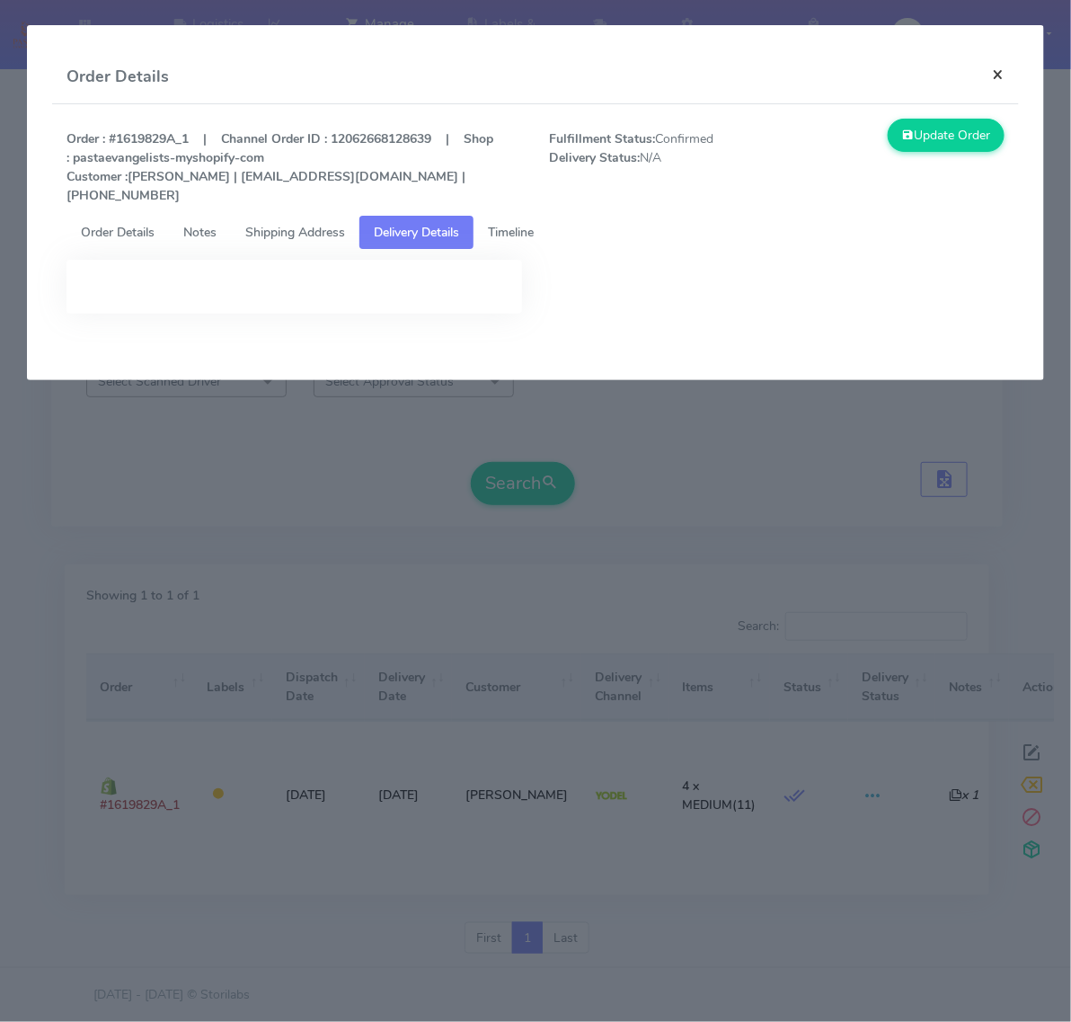
click at [1007, 66] on button "×" at bounding box center [999, 74] width 40 height 48
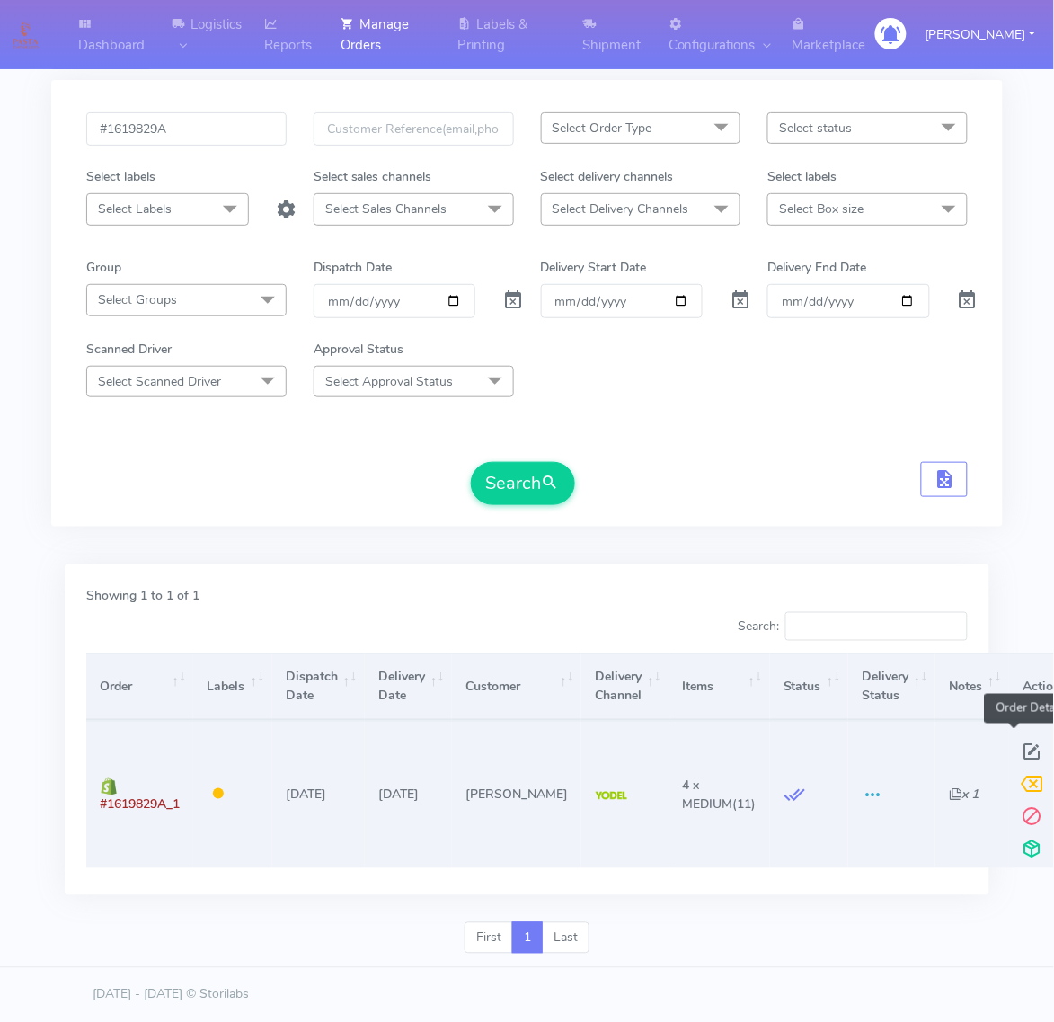
click at [1018, 748] on span at bounding box center [1033, 756] width 32 height 17
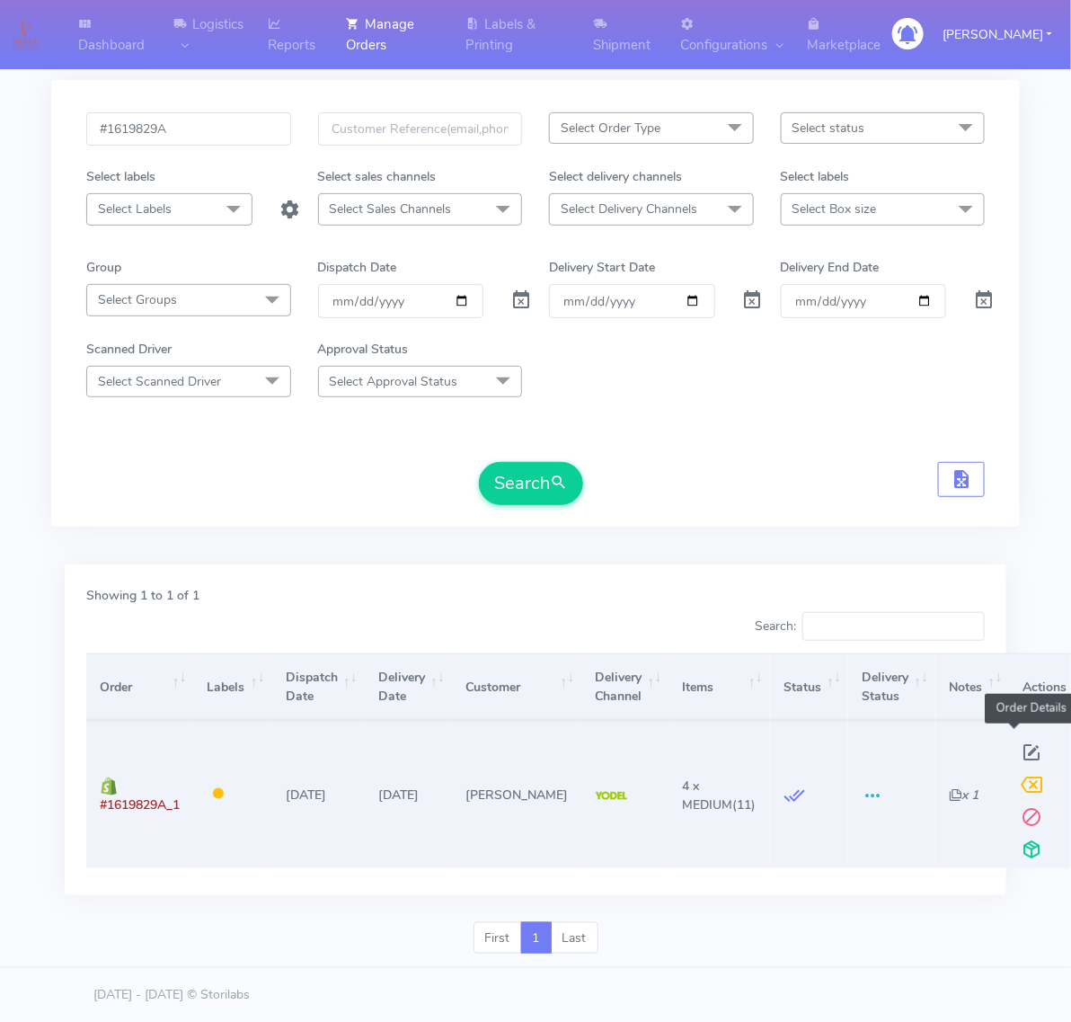
select select "5"
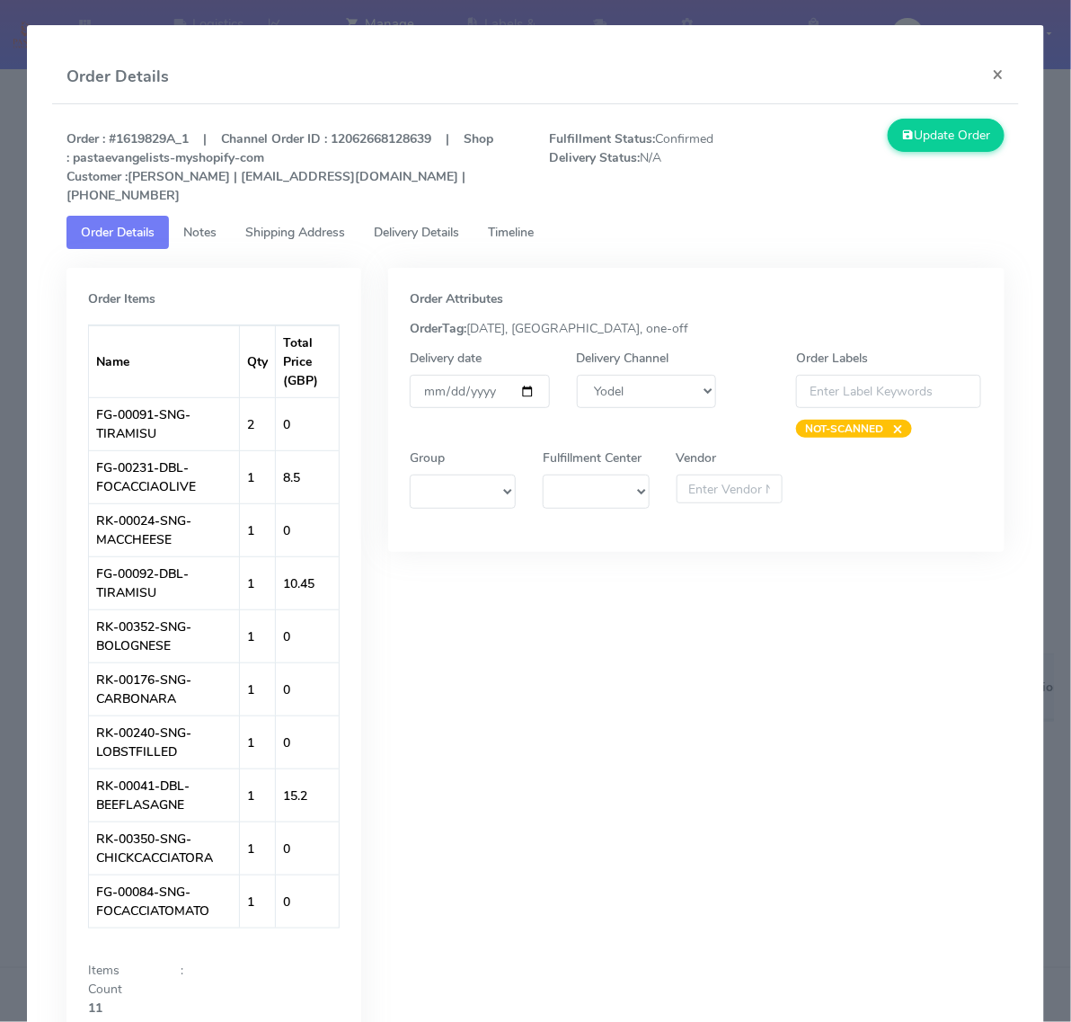
click at [166, 216] on link "Order Details" at bounding box center [118, 232] width 102 height 33
click at [189, 224] on span "Notes" at bounding box center [199, 232] width 33 height 17
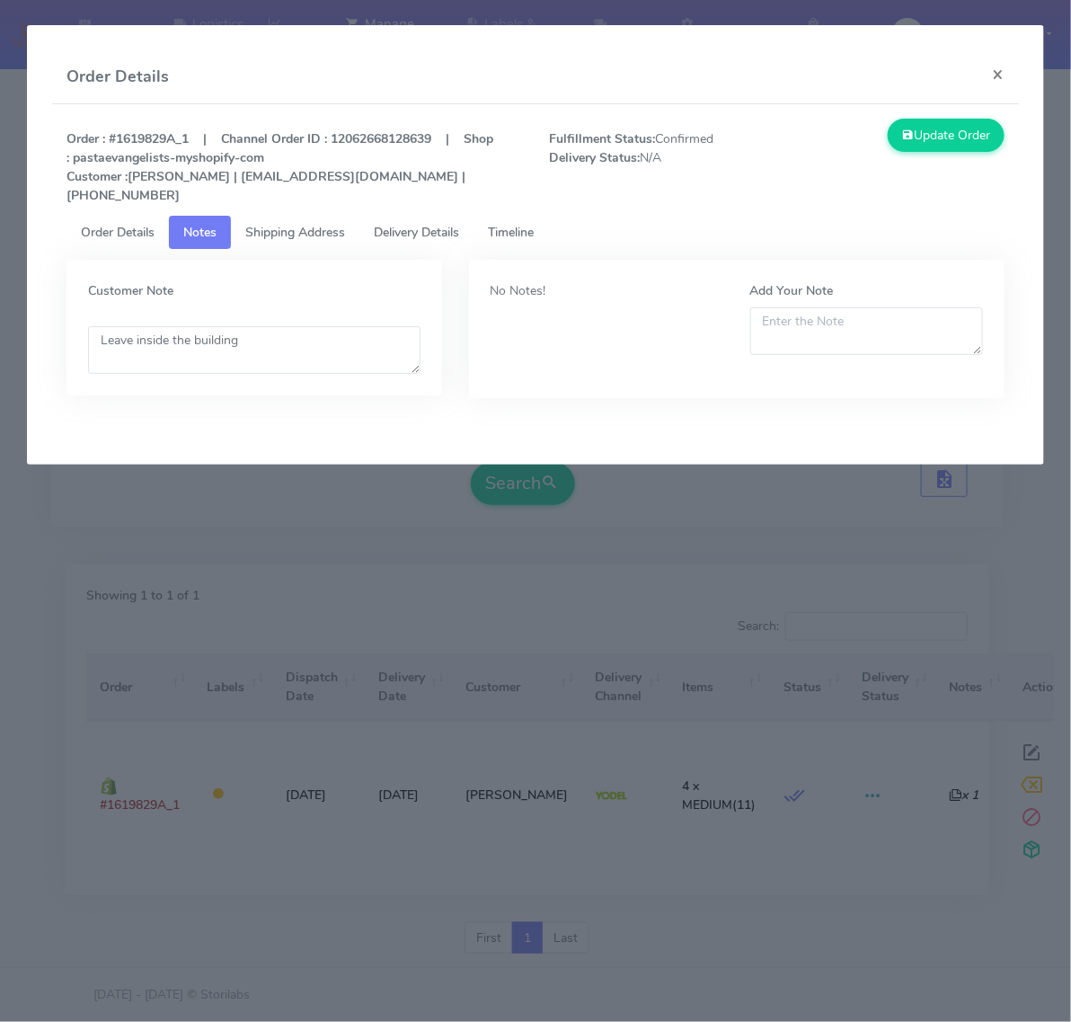
click at [286, 216] on link "Shipping Address" at bounding box center [295, 232] width 129 height 33
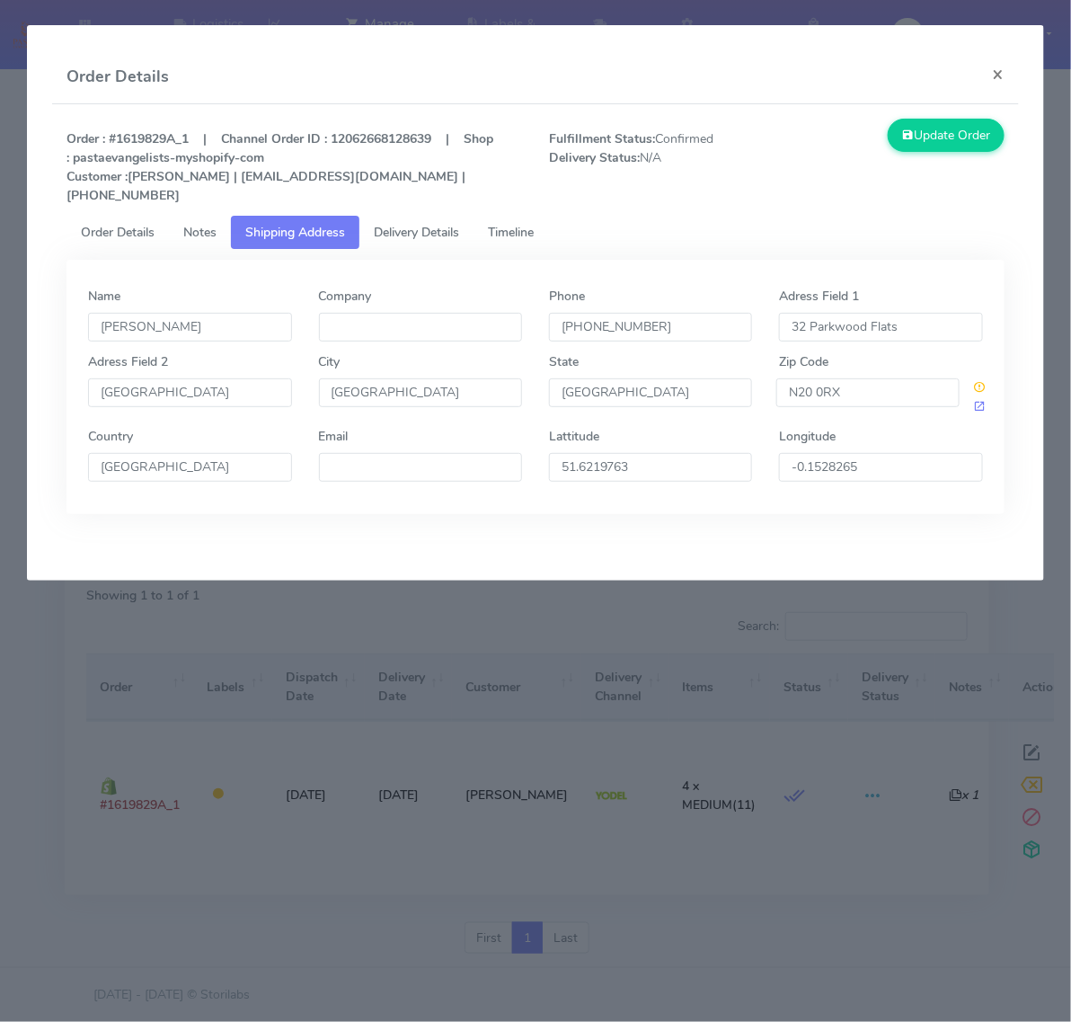
click at [403, 224] on span "Delivery Details" at bounding box center [416, 232] width 85 height 17
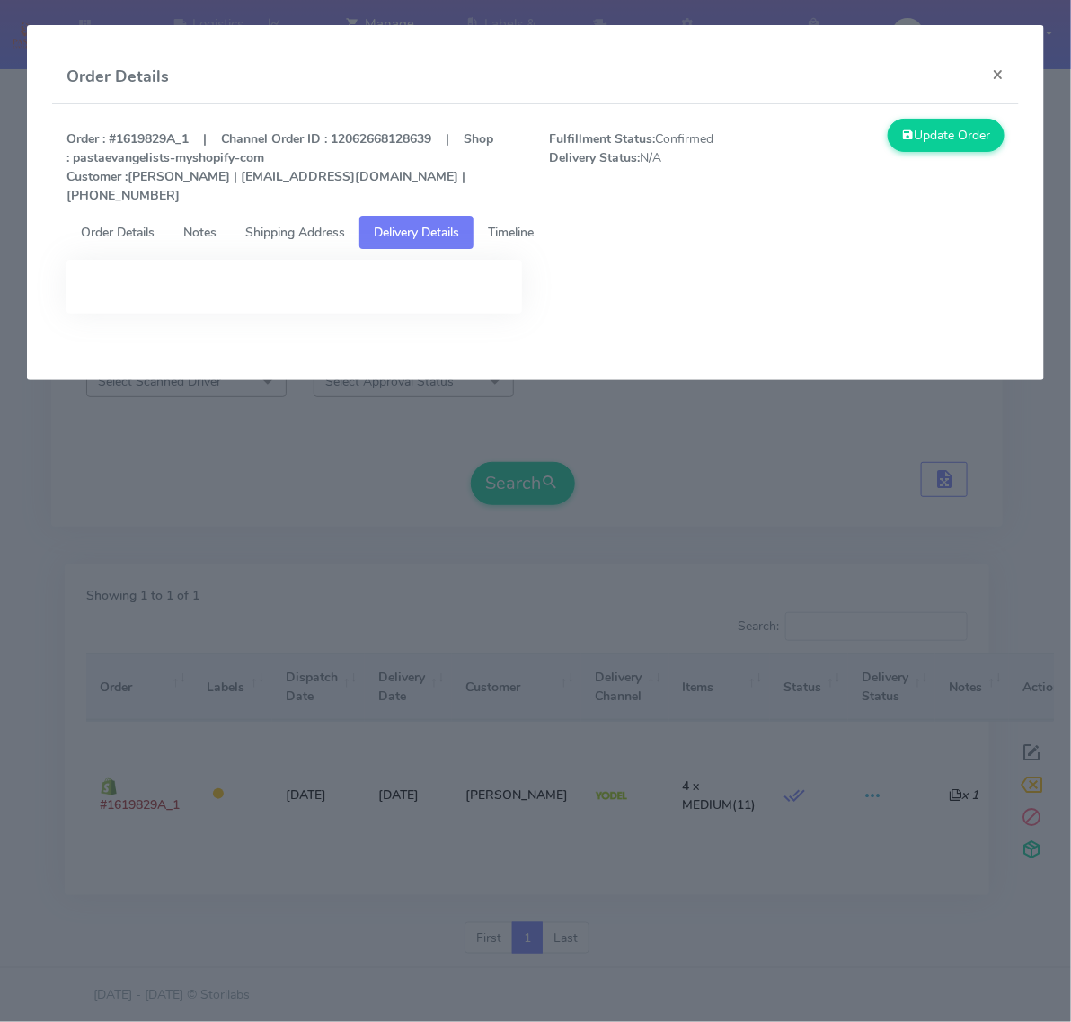
click at [523, 224] on span "Timeline" at bounding box center [511, 232] width 46 height 17
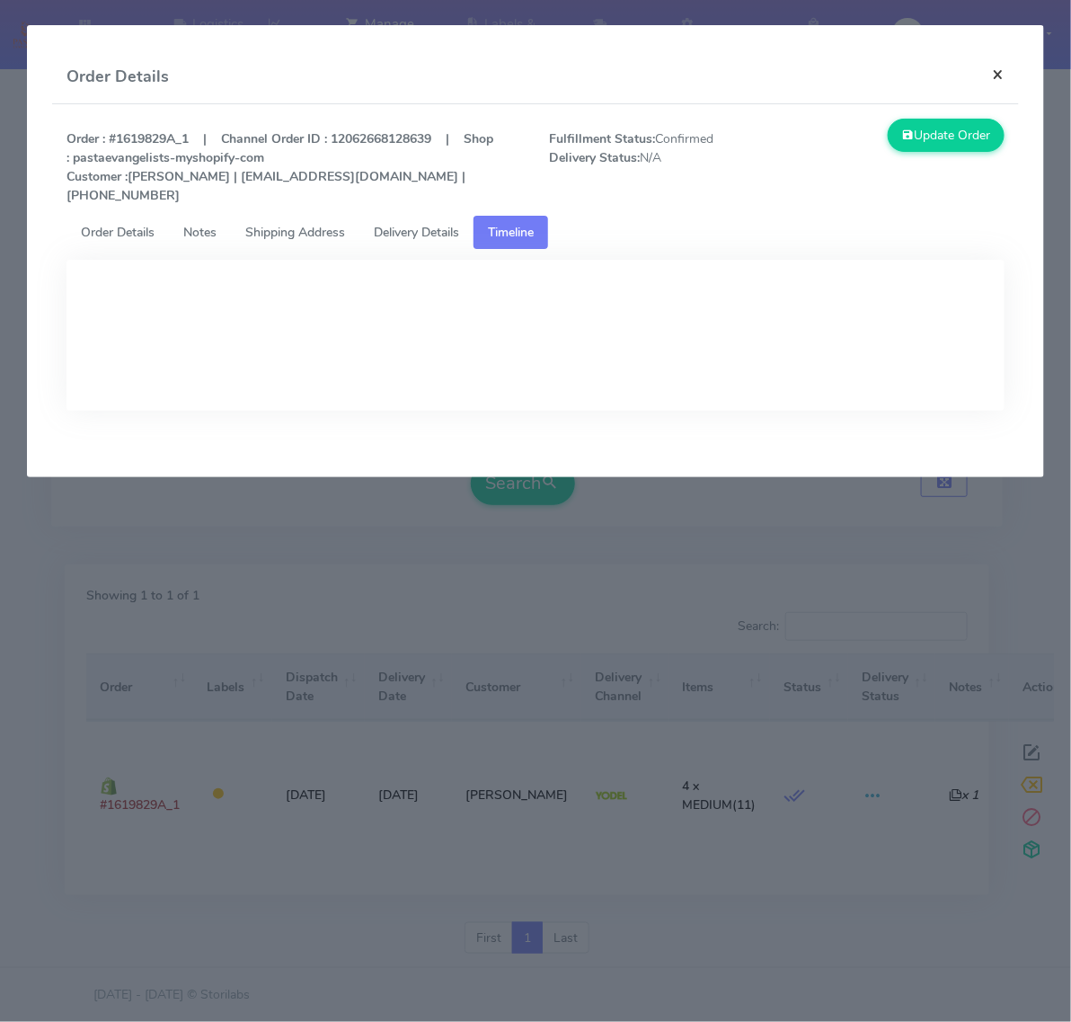
click at [991, 68] on button "×" at bounding box center [999, 74] width 40 height 48
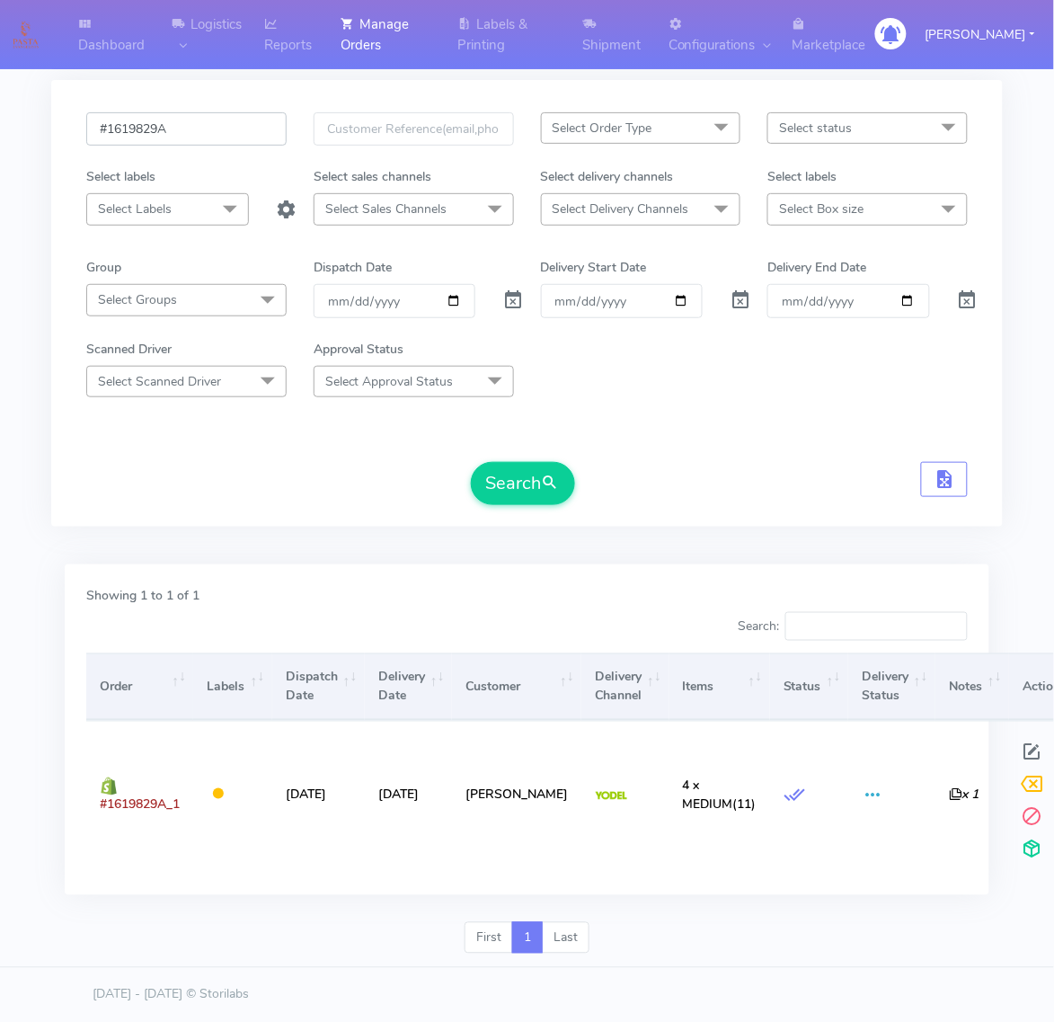
click at [236, 123] on input "#1619829A" at bounding box center [186, 128] width 200 height 33
type input "#1619829"
click at [471, 462] on button "Search" at bounding box center [523, 483] width 104 height 43
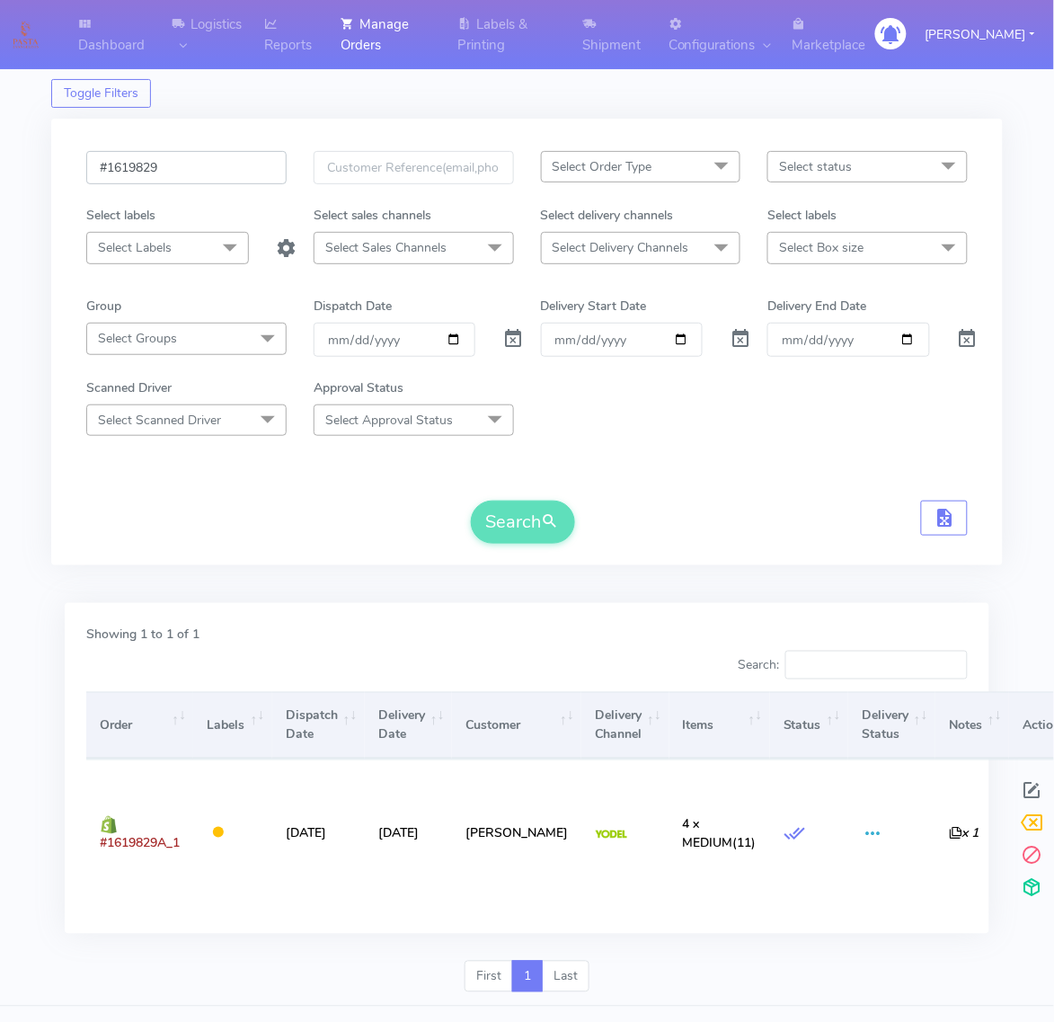
scroll to position [0, 0]
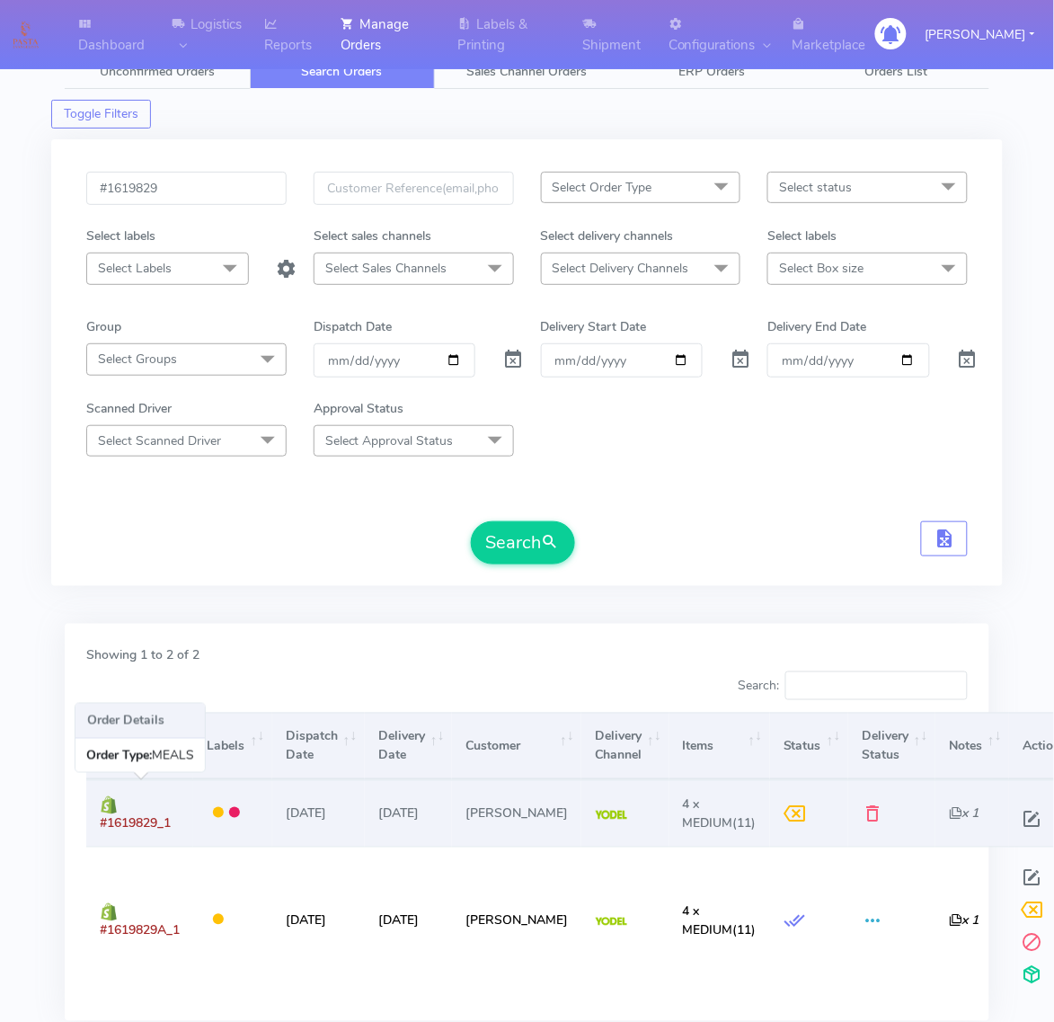
click at [185, 825] on td "#1619829_1" at bounding box center [139, 813] width 107 height 67
click at [1020, 815] on span at bounding box center [1033, 823] width 32 height 17
select select "5"
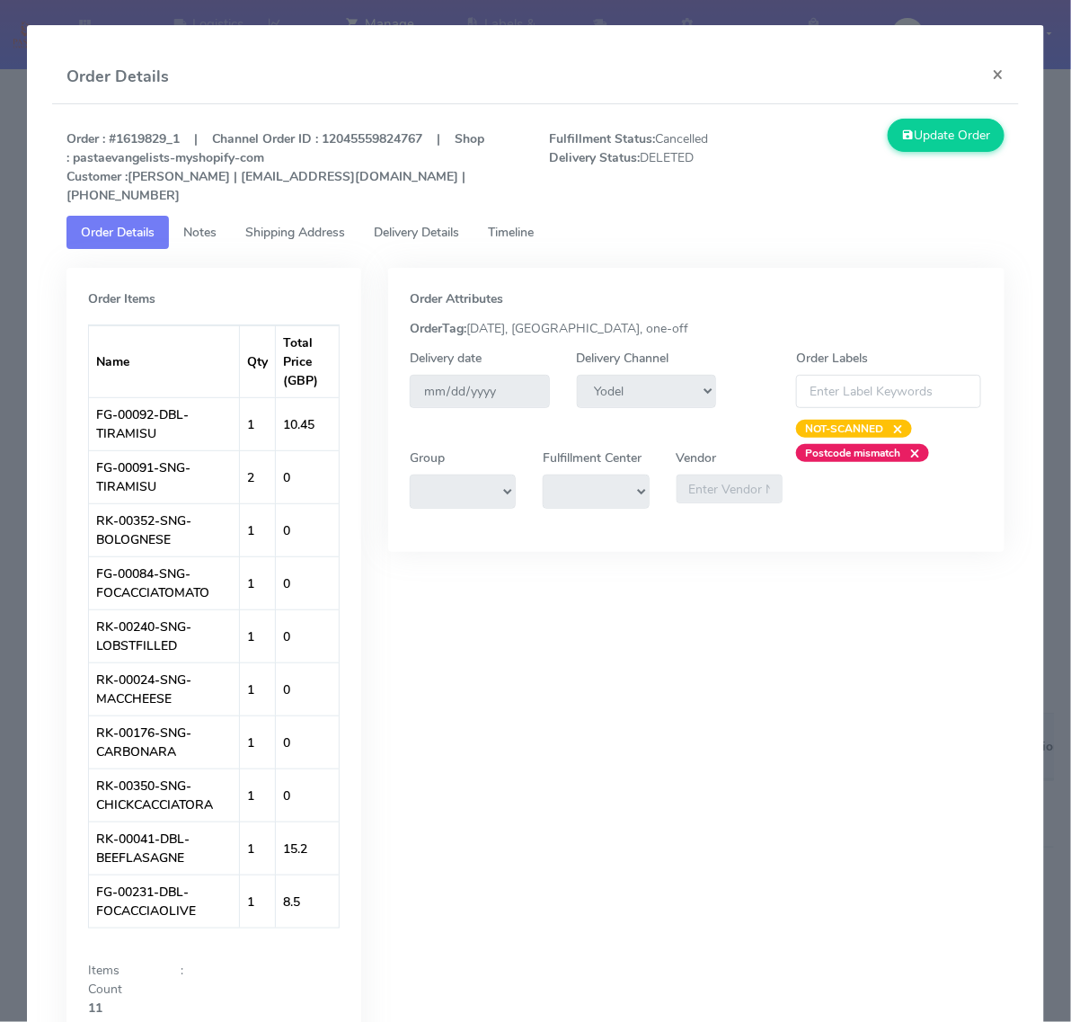
click at [304, 224] on span "Shipping Address" at bounding box center [295, 232] width 100 height 17
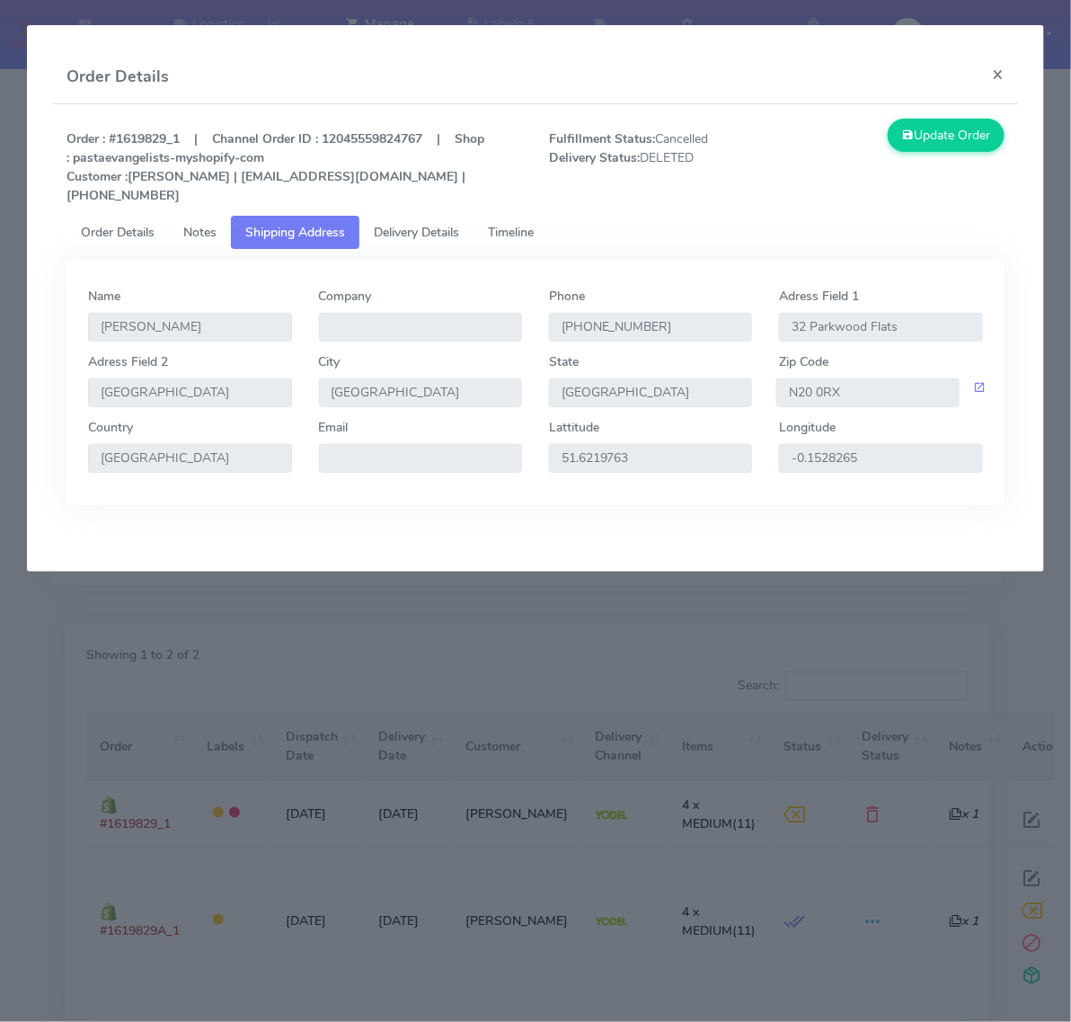
click at [441, 216] on link "Delivery Details" at bounding box center [417, 232] width 114 height 33
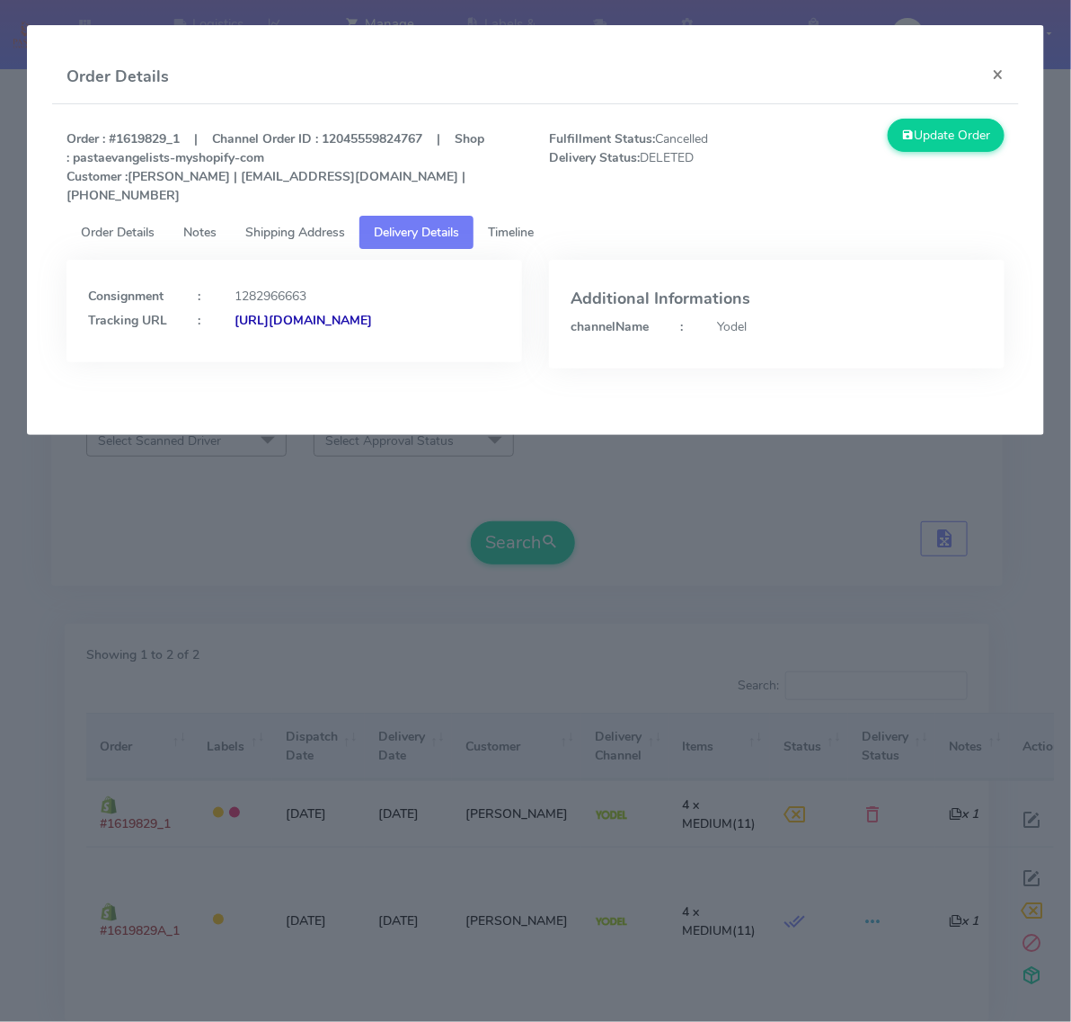
drag, startPoint x: 434, startPoint y: 328, endPoint x: 284, endPoint y: 331, distance: 150.1
click at [284, 331] on div "Consignment : 1282966663 Tracking URL : [URL][DOMAIN_NAME]" at bounding box center [295, 311] width 456 height 102
copy strong "JJD0002249960892011"
click at [986, 64] on button "×" at bounding box center [999, 74] width 40 height 48
